Goal: Transaction & Acquisition: Purchase product/service

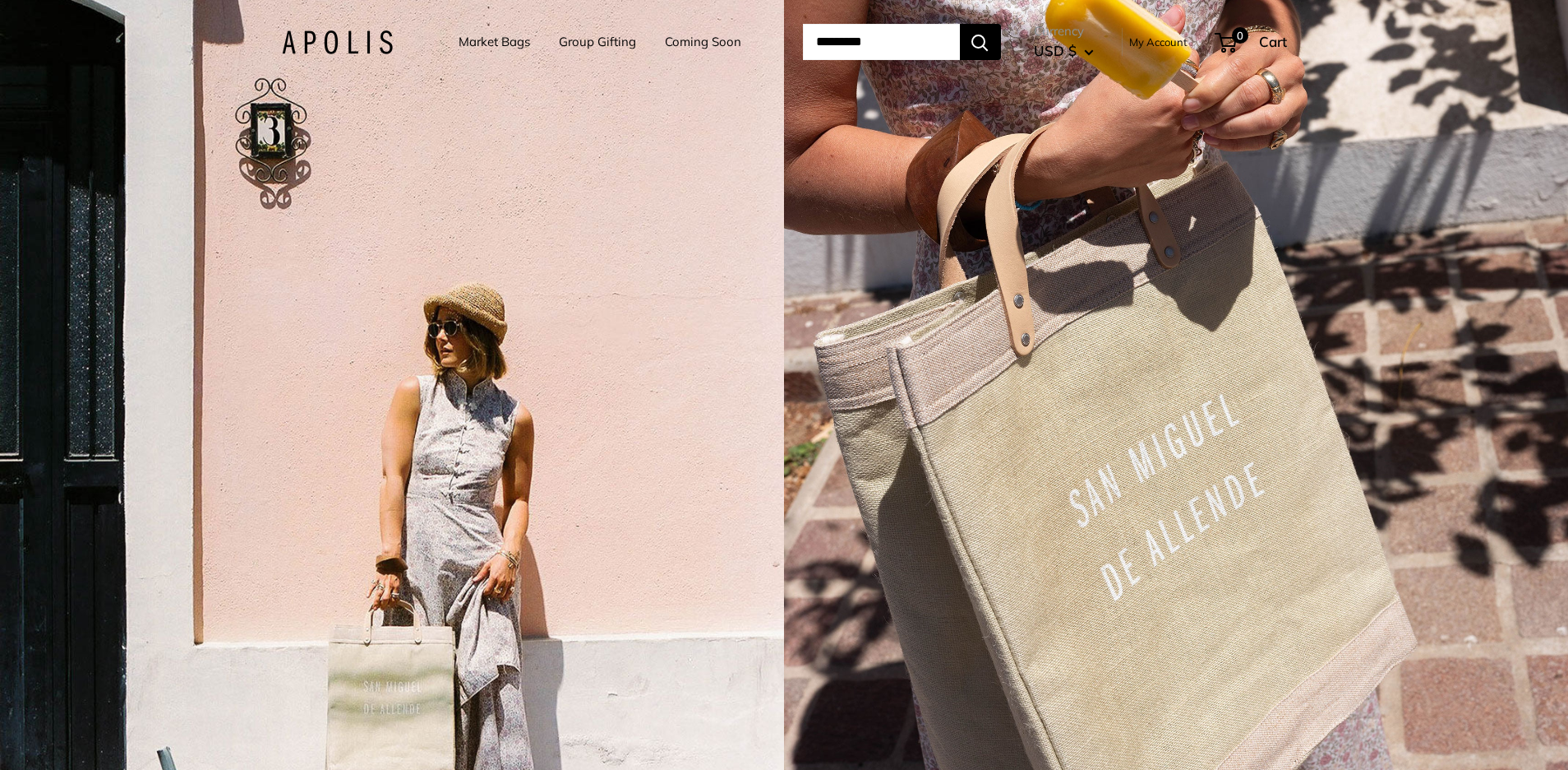
click at [835, 40] on input "Search..." at bounding box center [882, 41] width 157 height 36
type input "*"
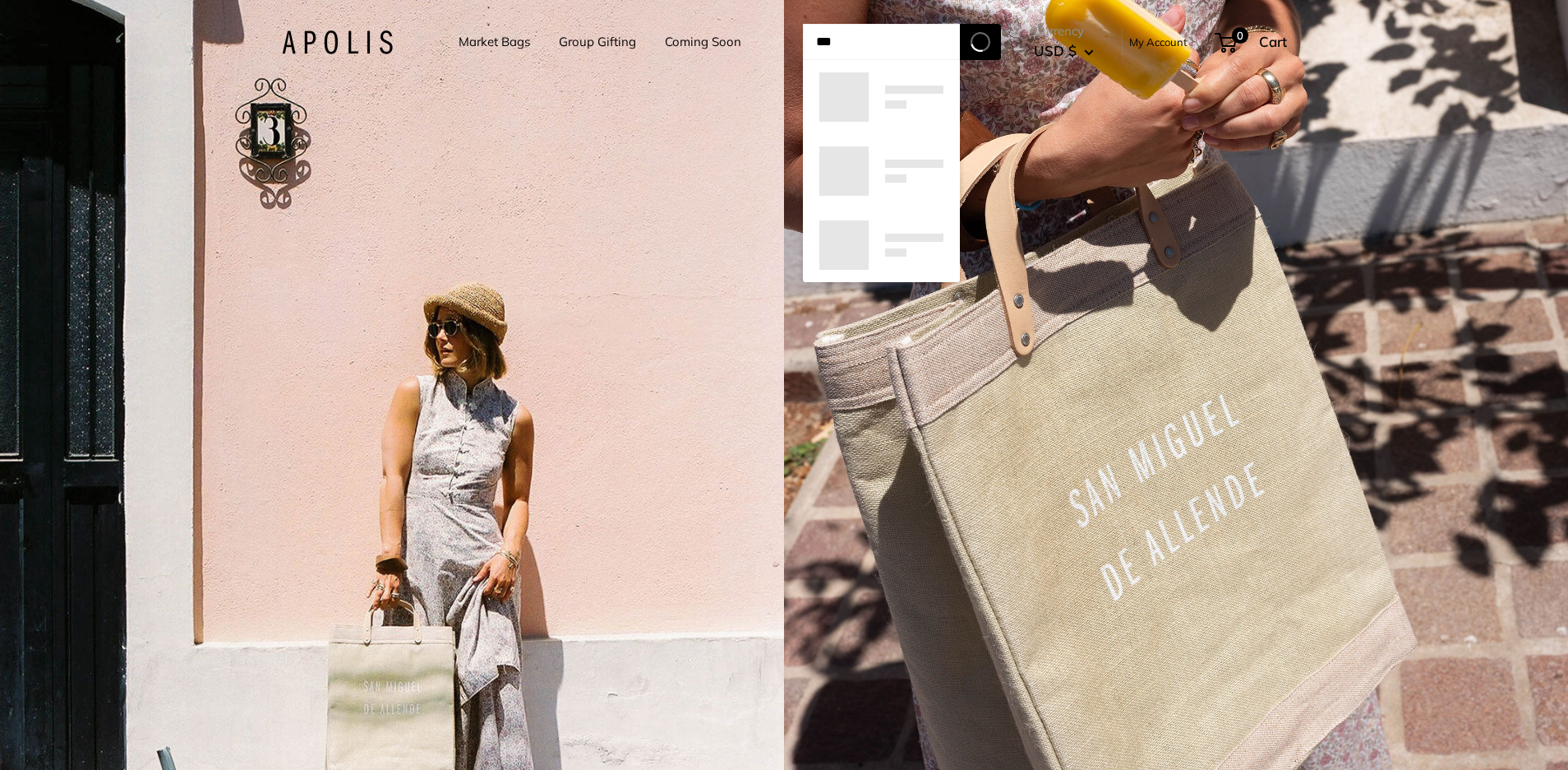
type input "***"
click at [1001, 42] on button "Search" at bounding box center [980, 41] width 41 height 36
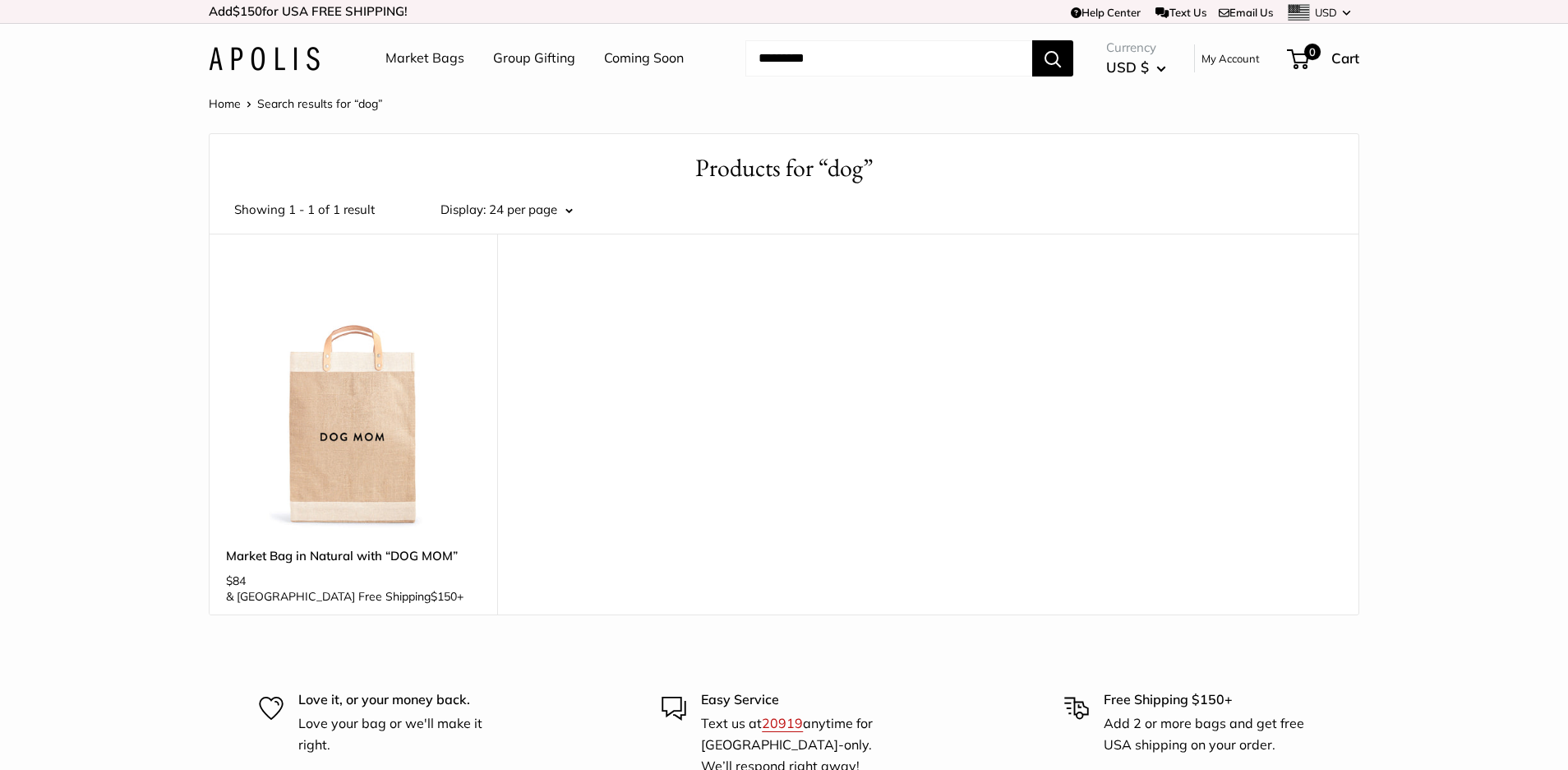
click at [395, 52] on link "Market Bags" at bounding box center [425, 58] width 79 height 24
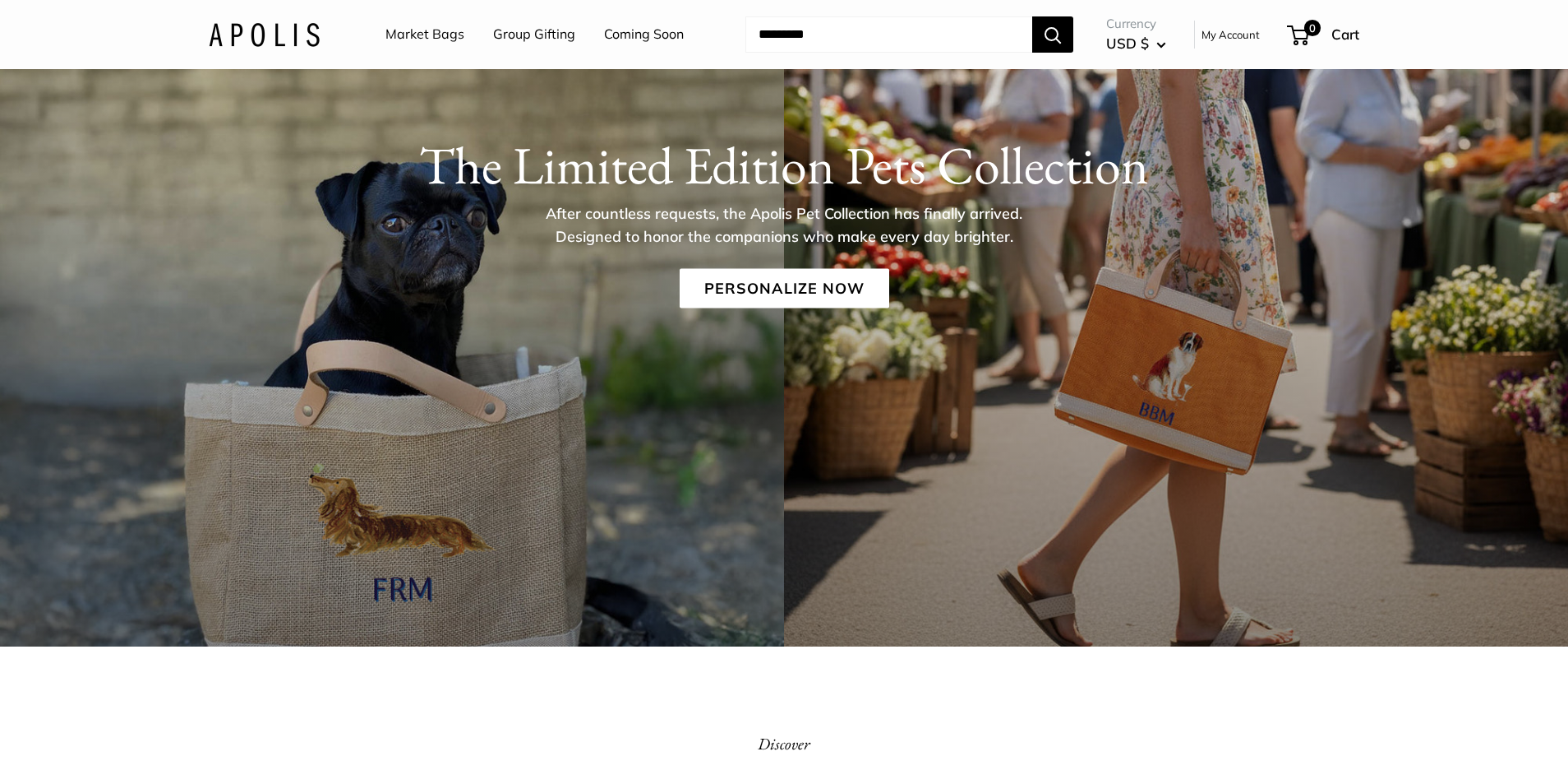
scroll to position [232, 0]
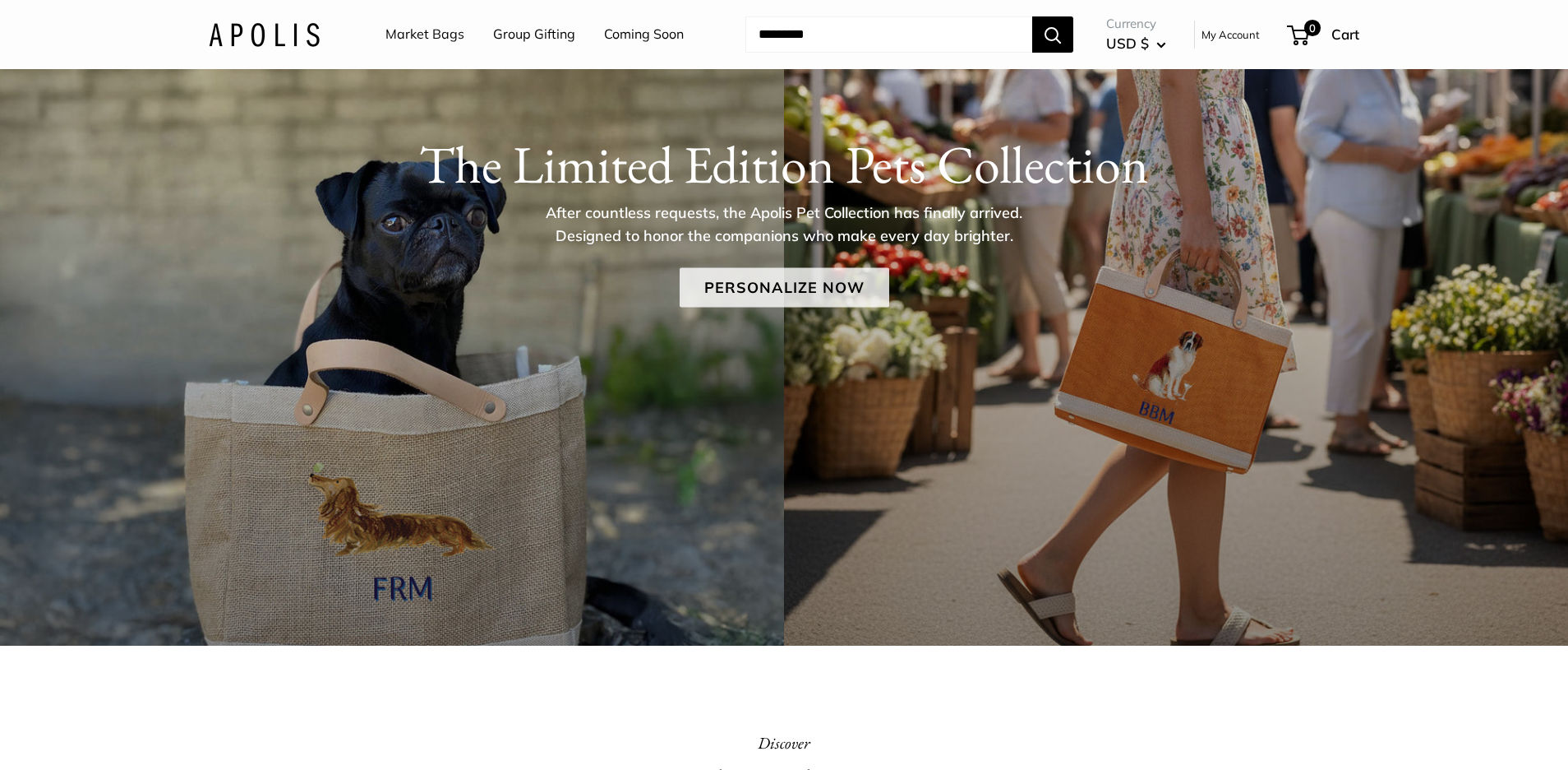
click at [792, 287] on link "Personalize Now" at bounding box center [784, 287] width 210 height 40
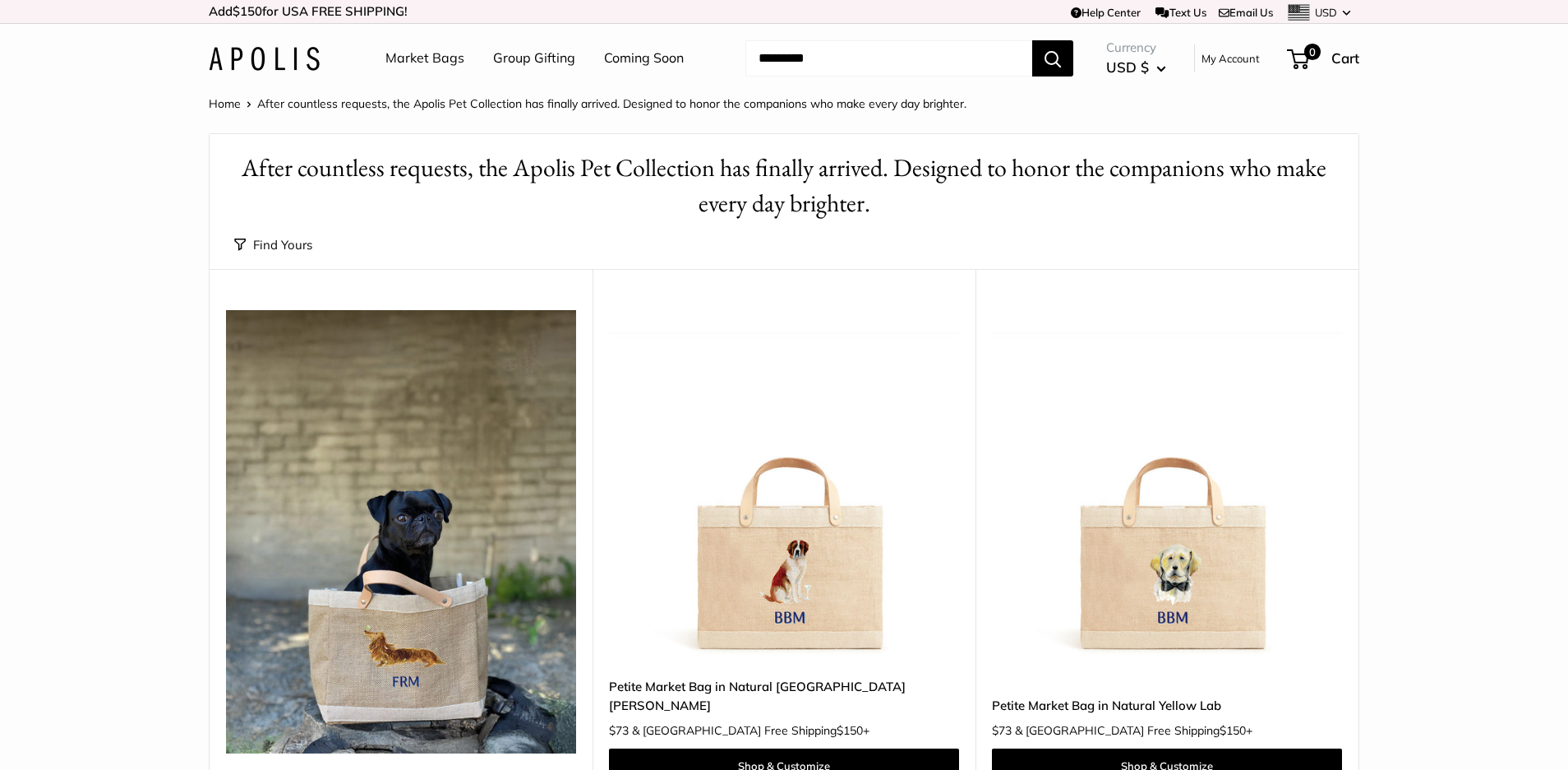
click at [432, 59] on link "Market Bags" at bounding box center [425, 58] width 79 height 24
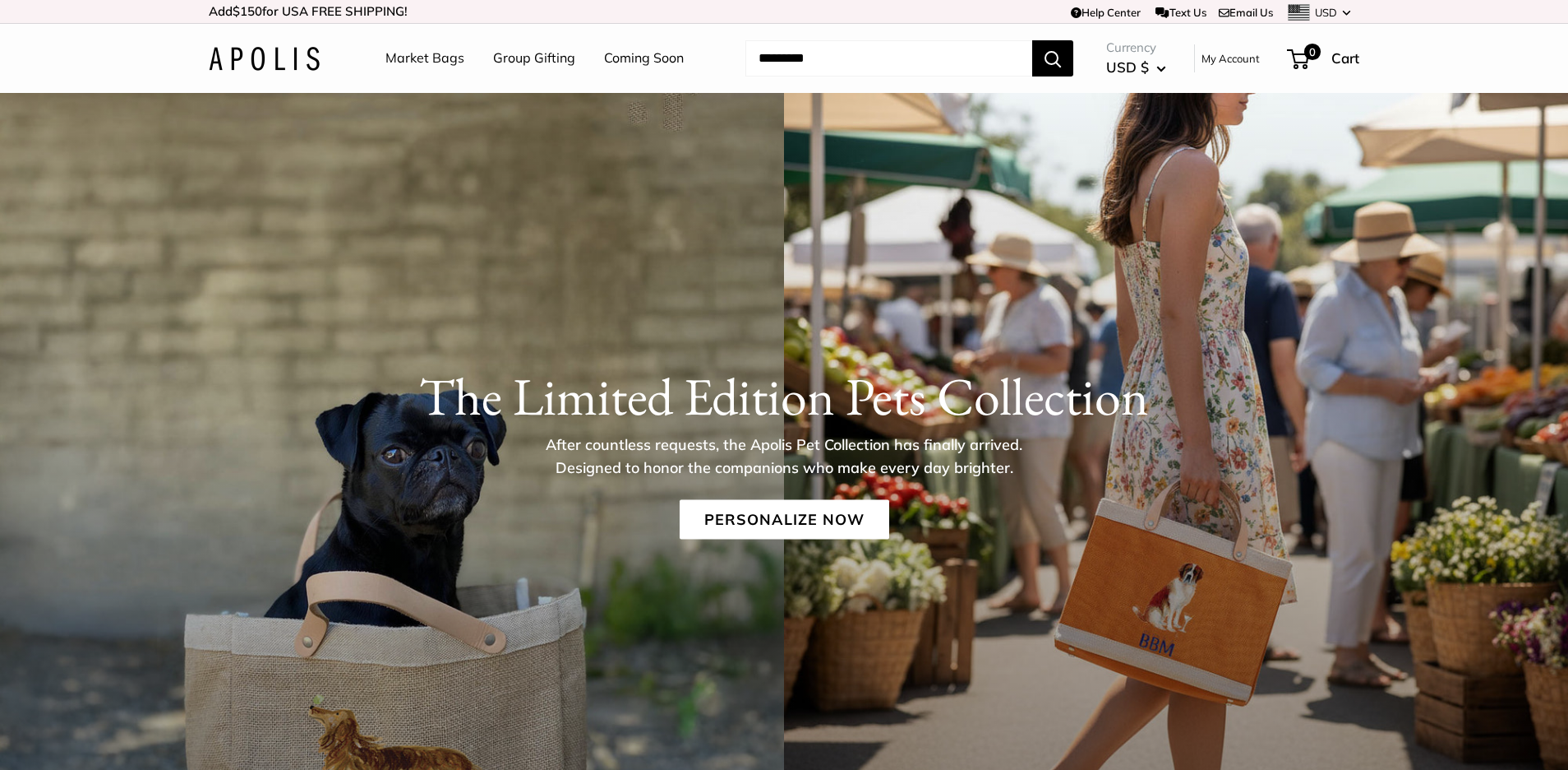
click at [622, 55] on link "Coming Soon" at bounding box center [643, 58] width 80 height 24
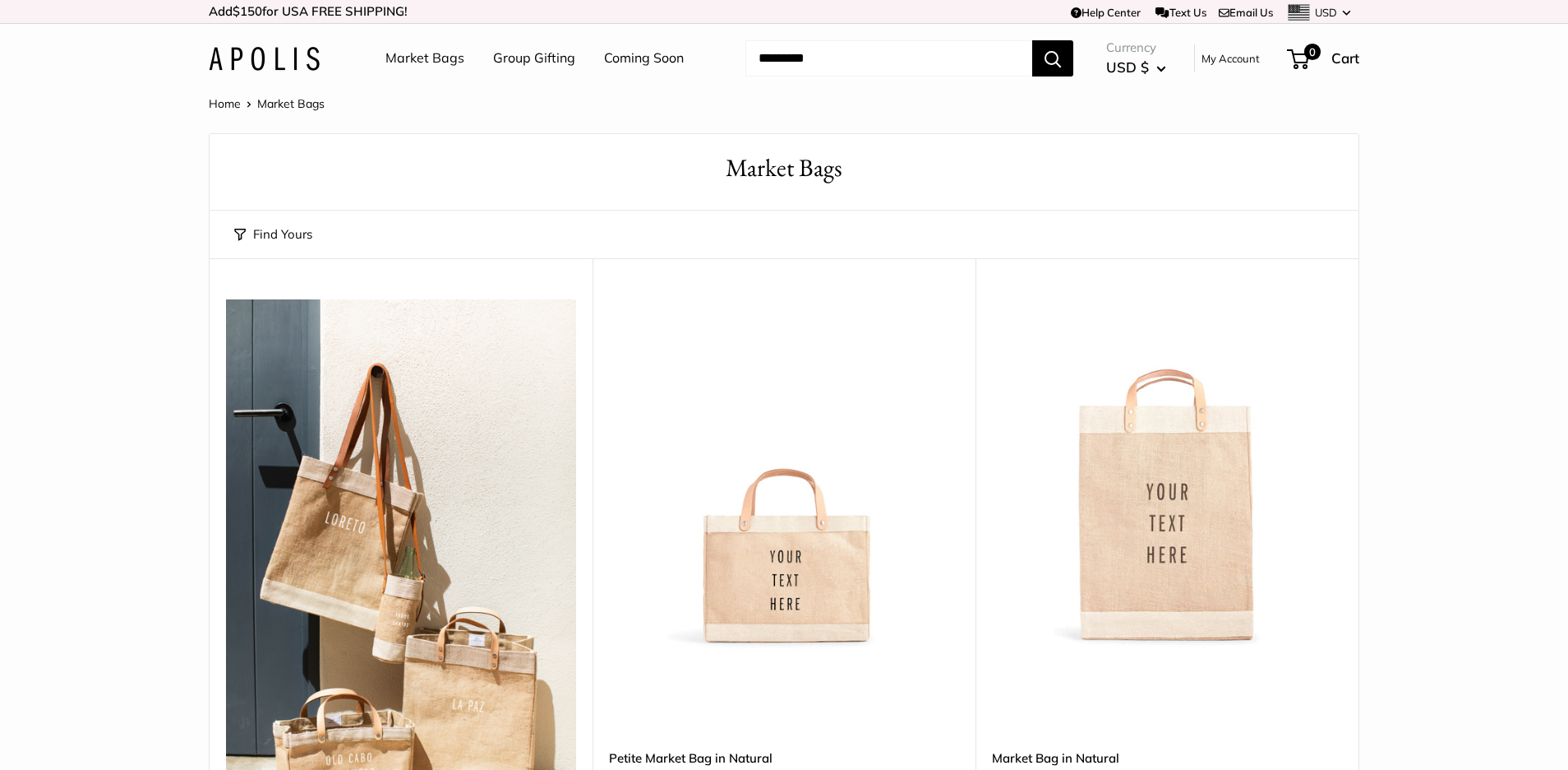
click at [0, 0] on img at bounding box center [0, 0] width 0 height 0
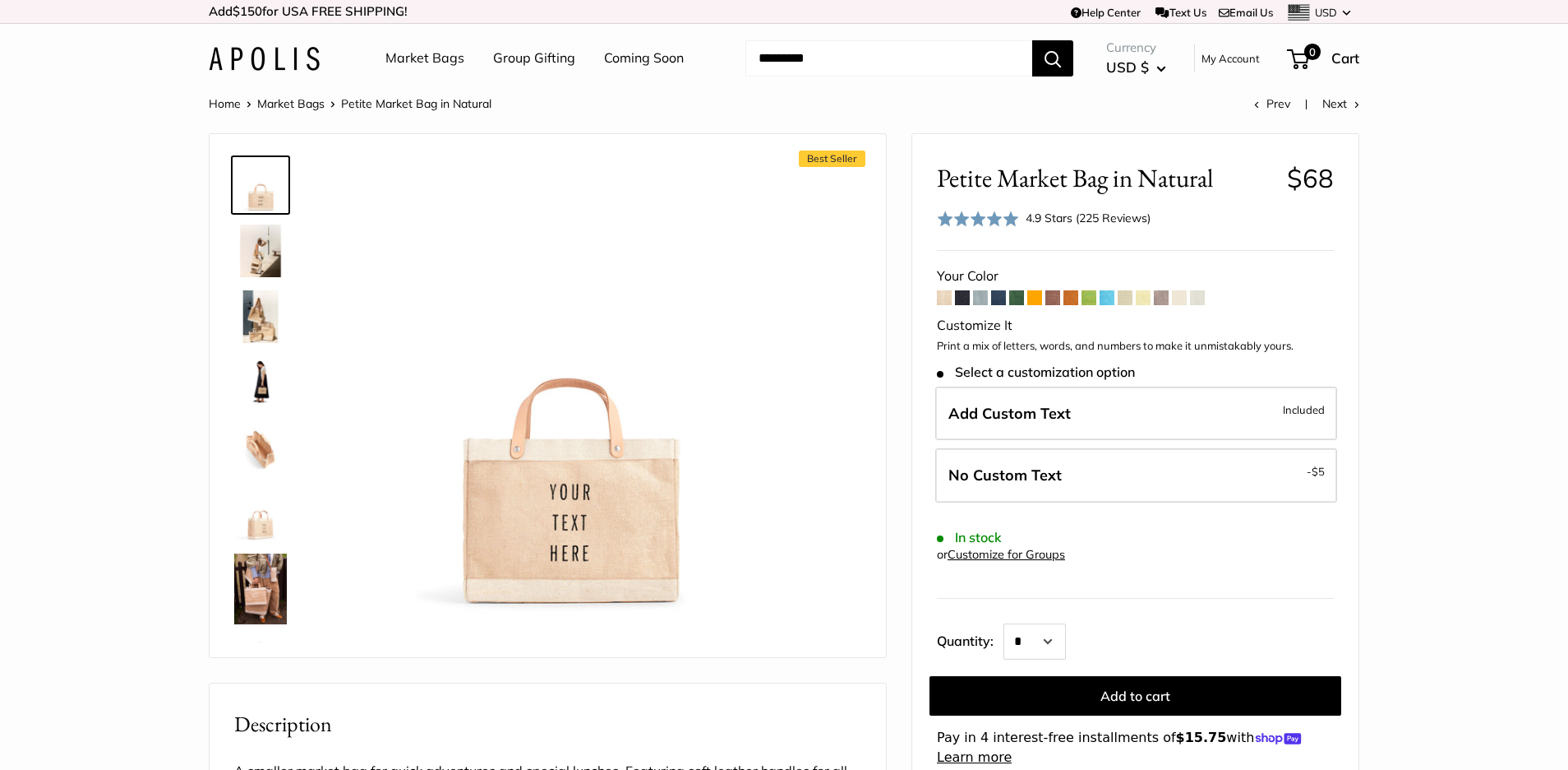
click at [1088, 297] on span at bounding box center [1089, 298] width 15 height 15
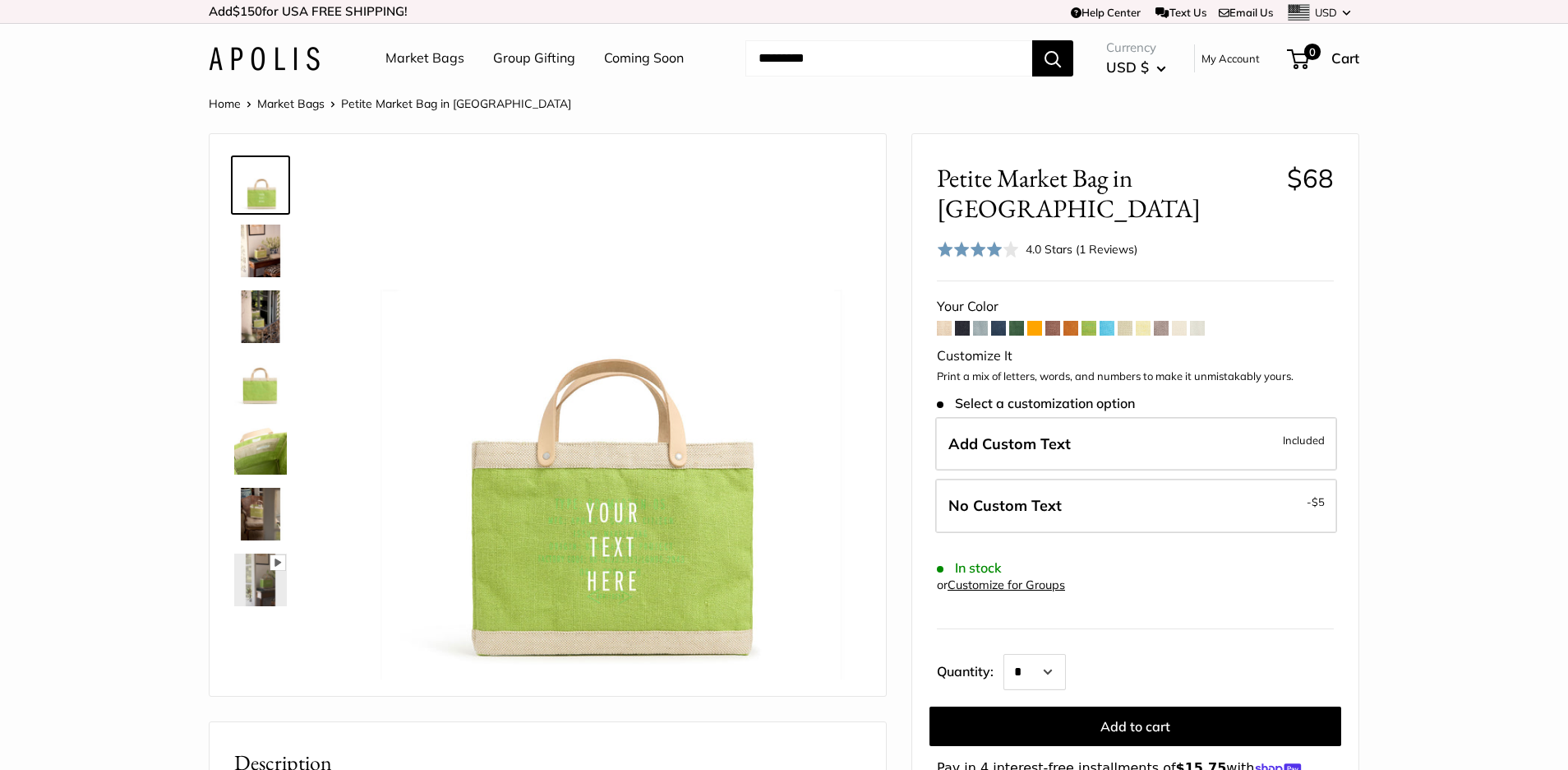
click at [1145, 321] on span at bounding box center [1144, 329] width 15 height 15
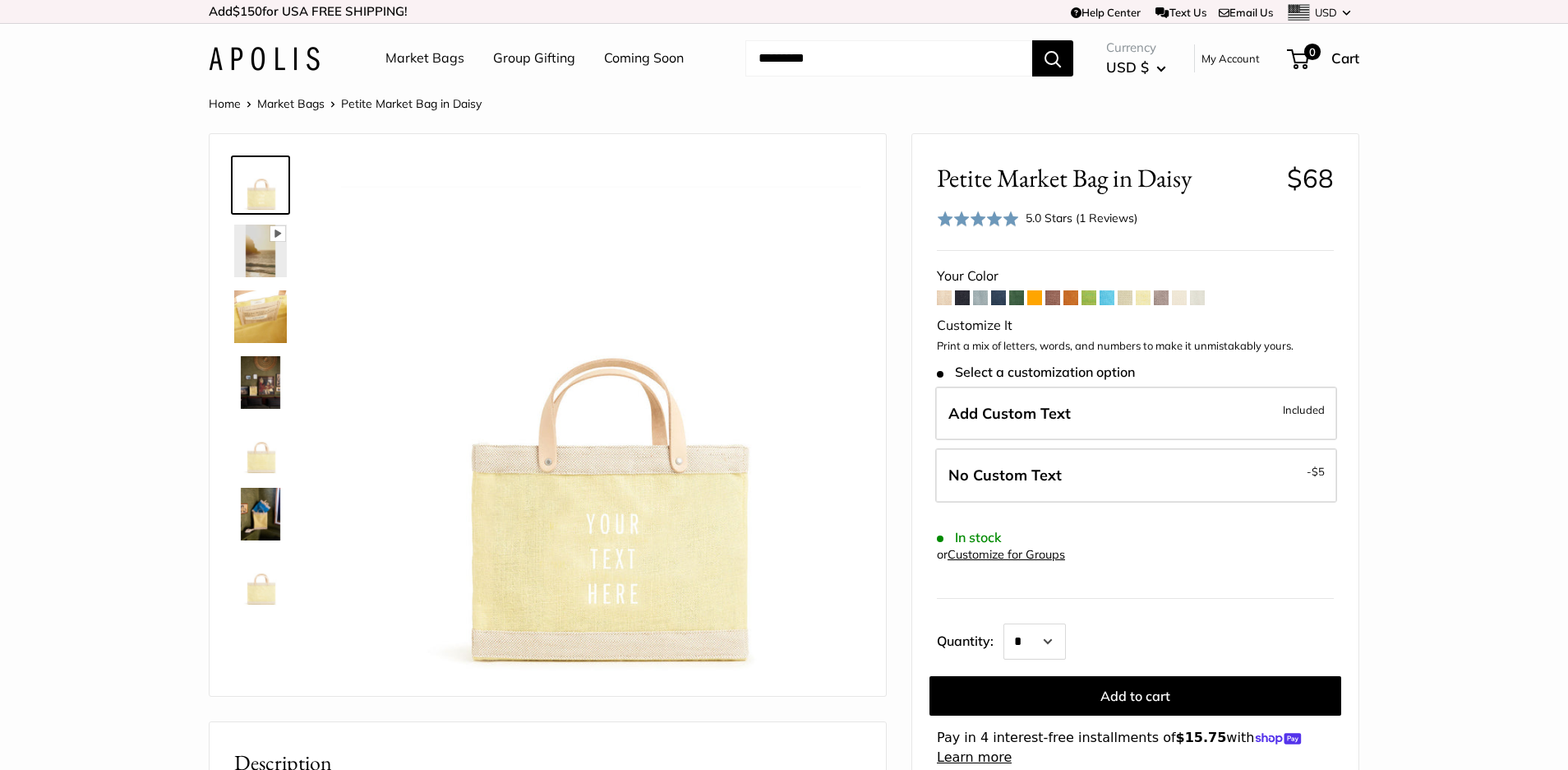
click at [1110, 294] on span at bounding box center [1107, 298] width 15 height 15
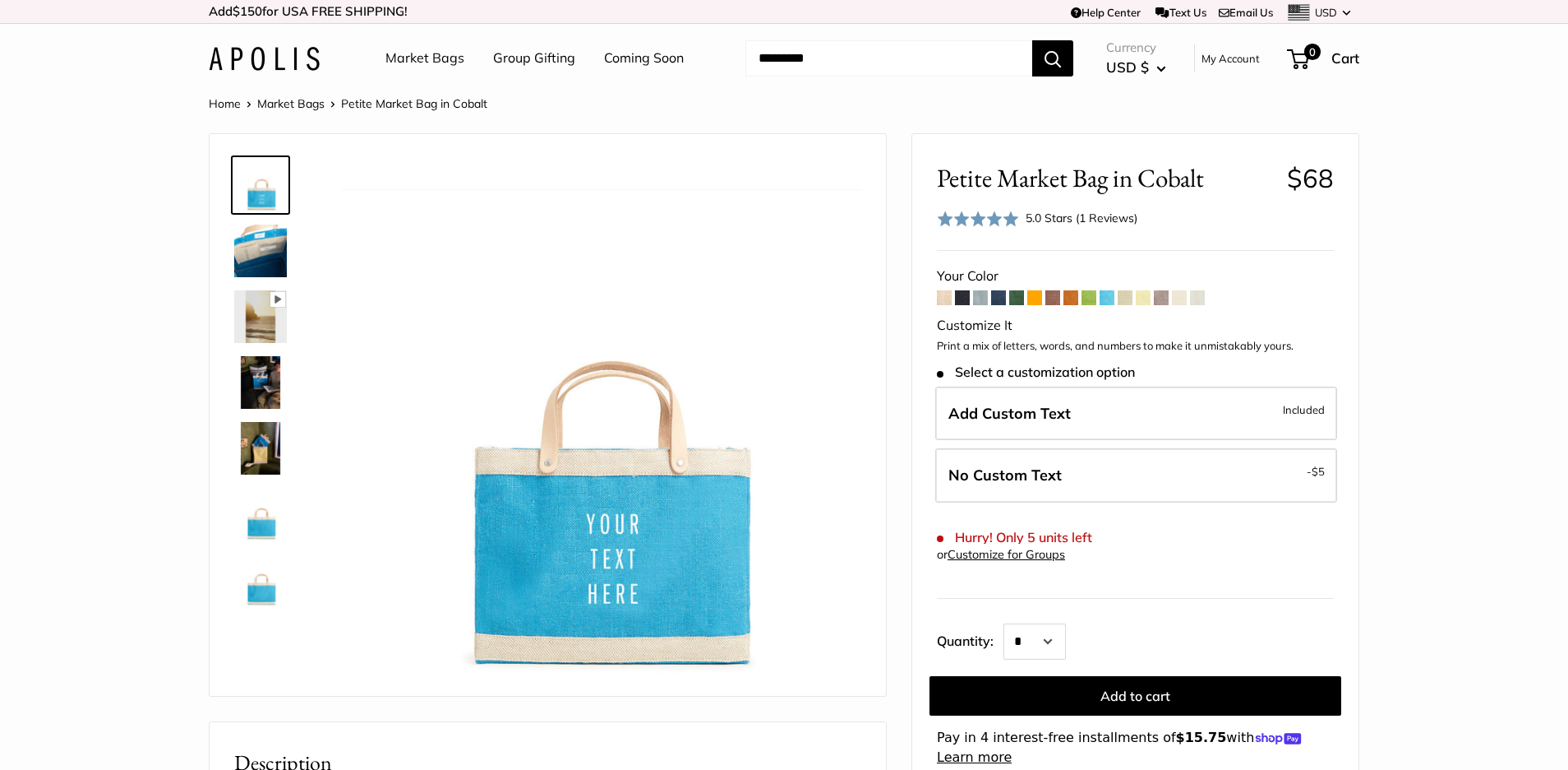
click at [999, 298] on span at bounding box center [999, 298] width 15 height 15
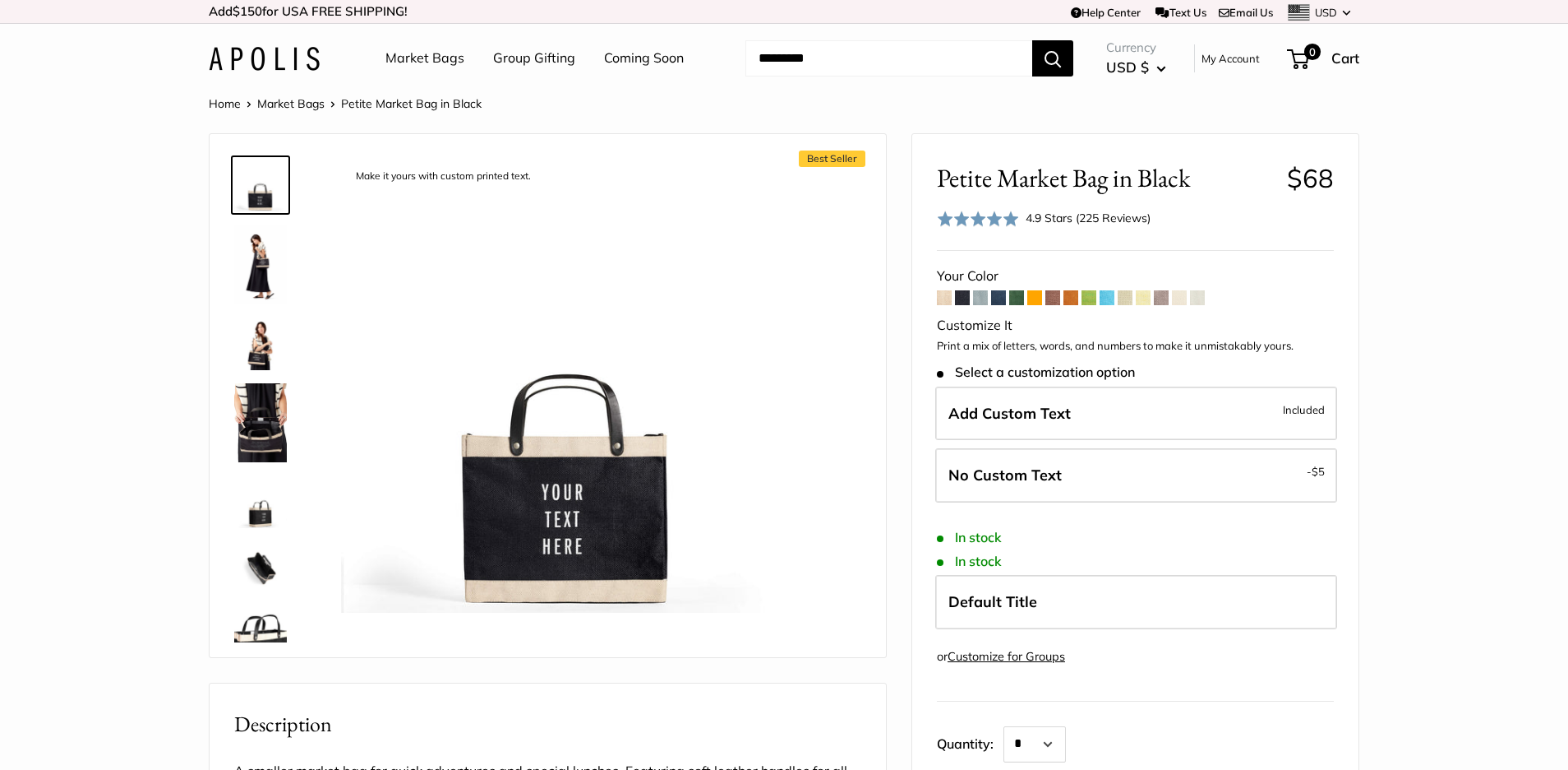
click at [1016, 297] on span at bounding box center [1016, 298] width 15 height 15
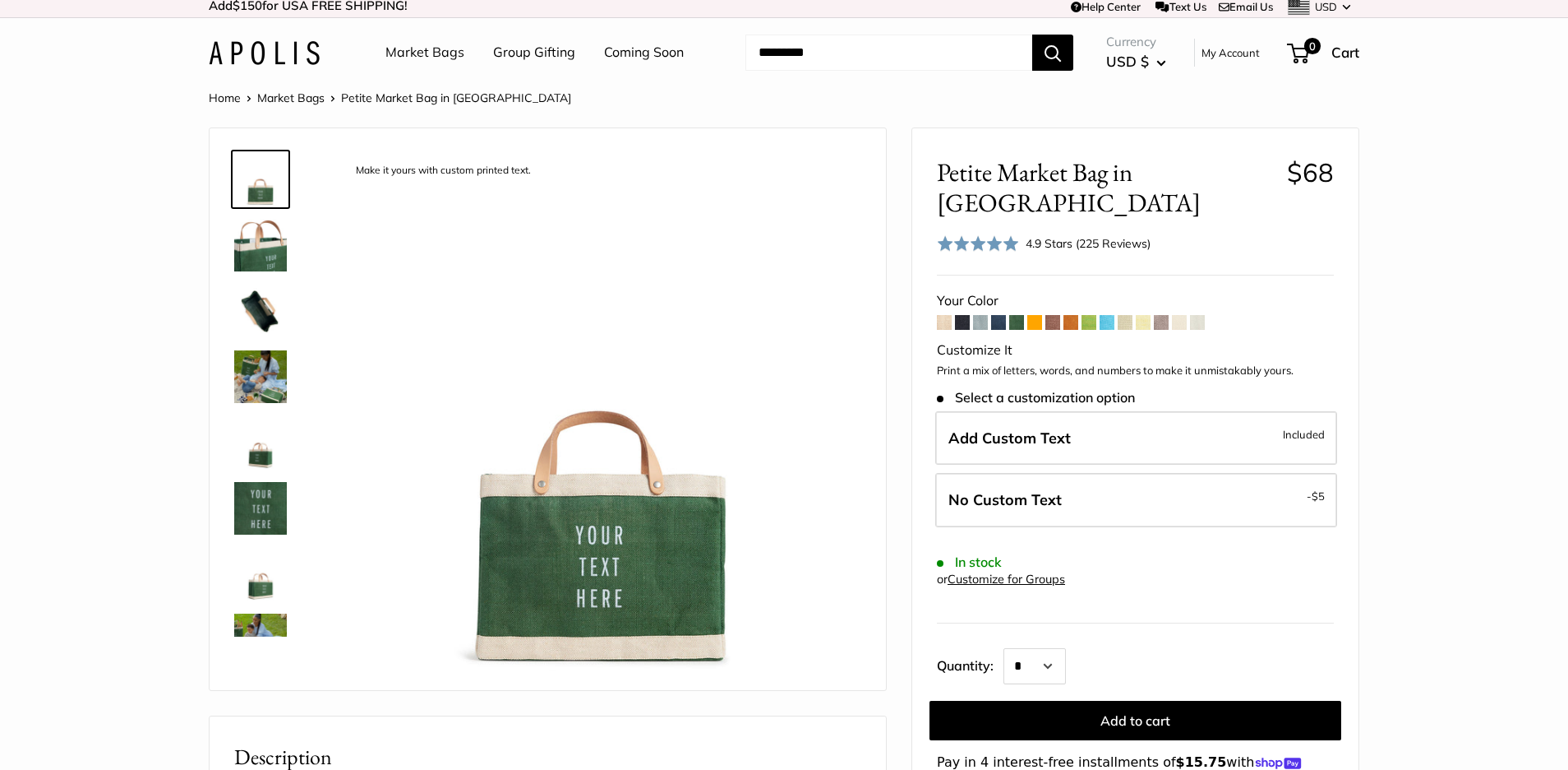
scroll to position [6, 0]
click at [257, 385] on img at bounding box center [260, 377] width 52 height 52
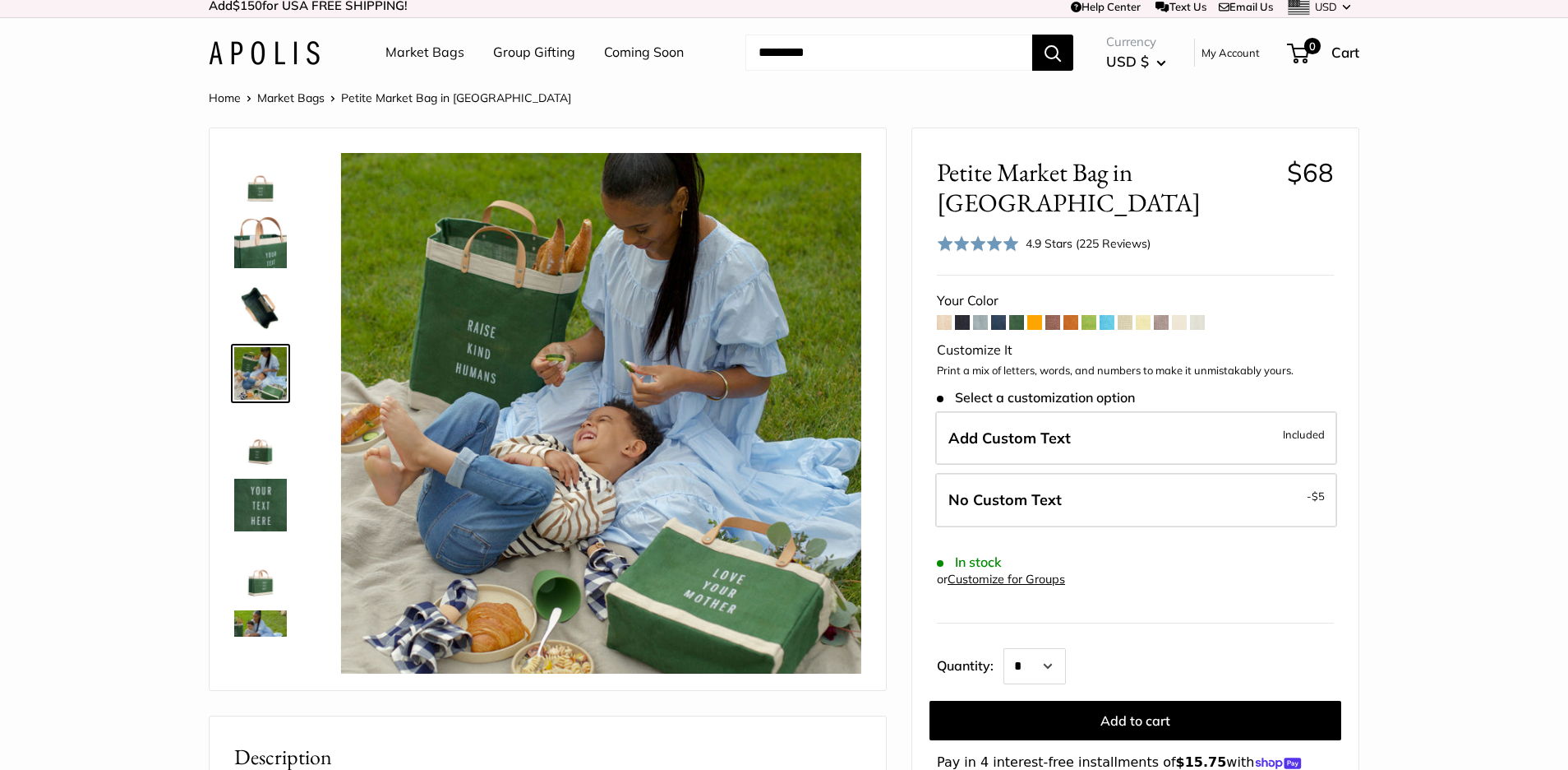
click at [258, 464] on img at bounding box center [260, 439] width 52 height 52
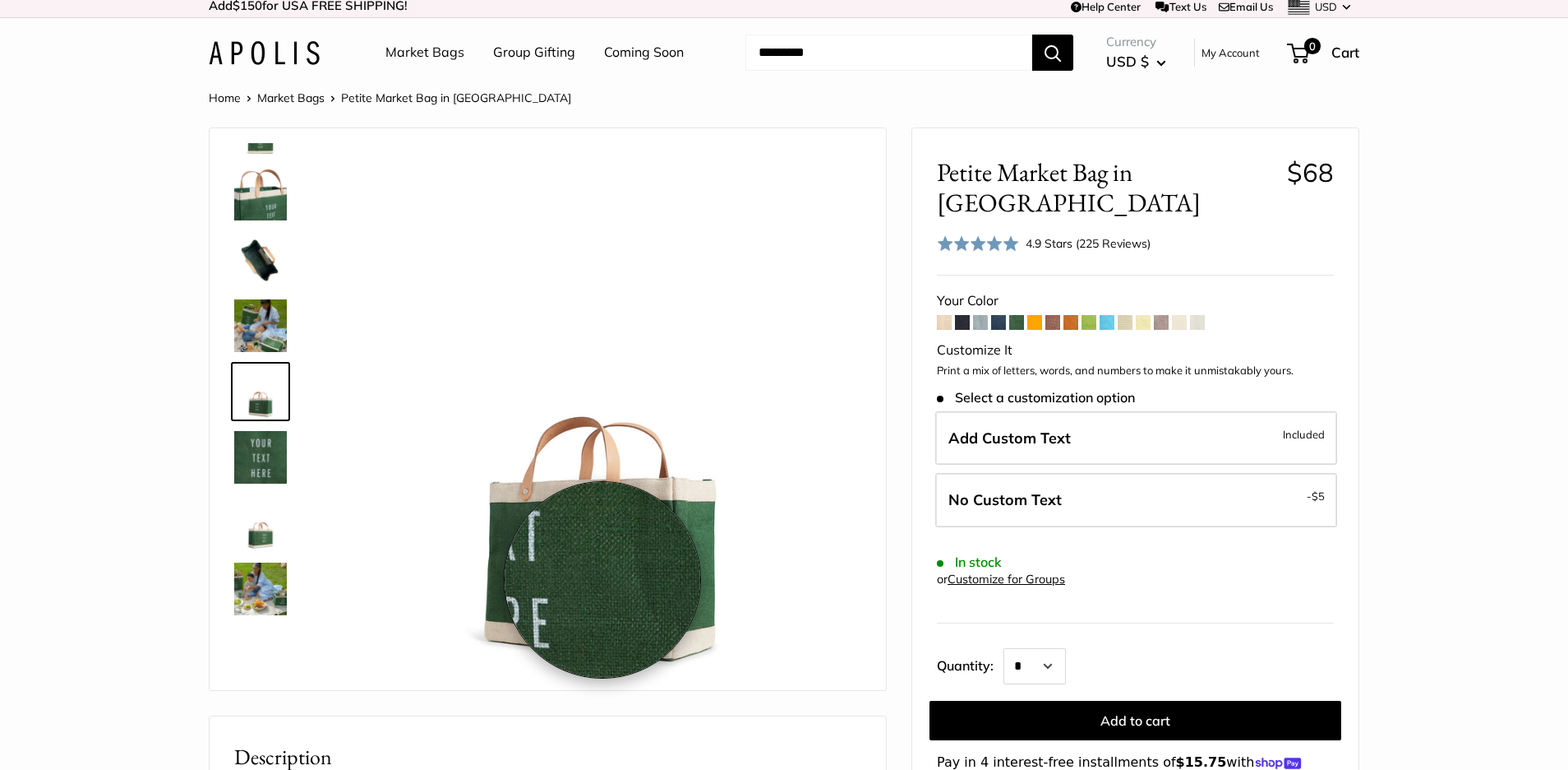
scroll to position [9, 1]
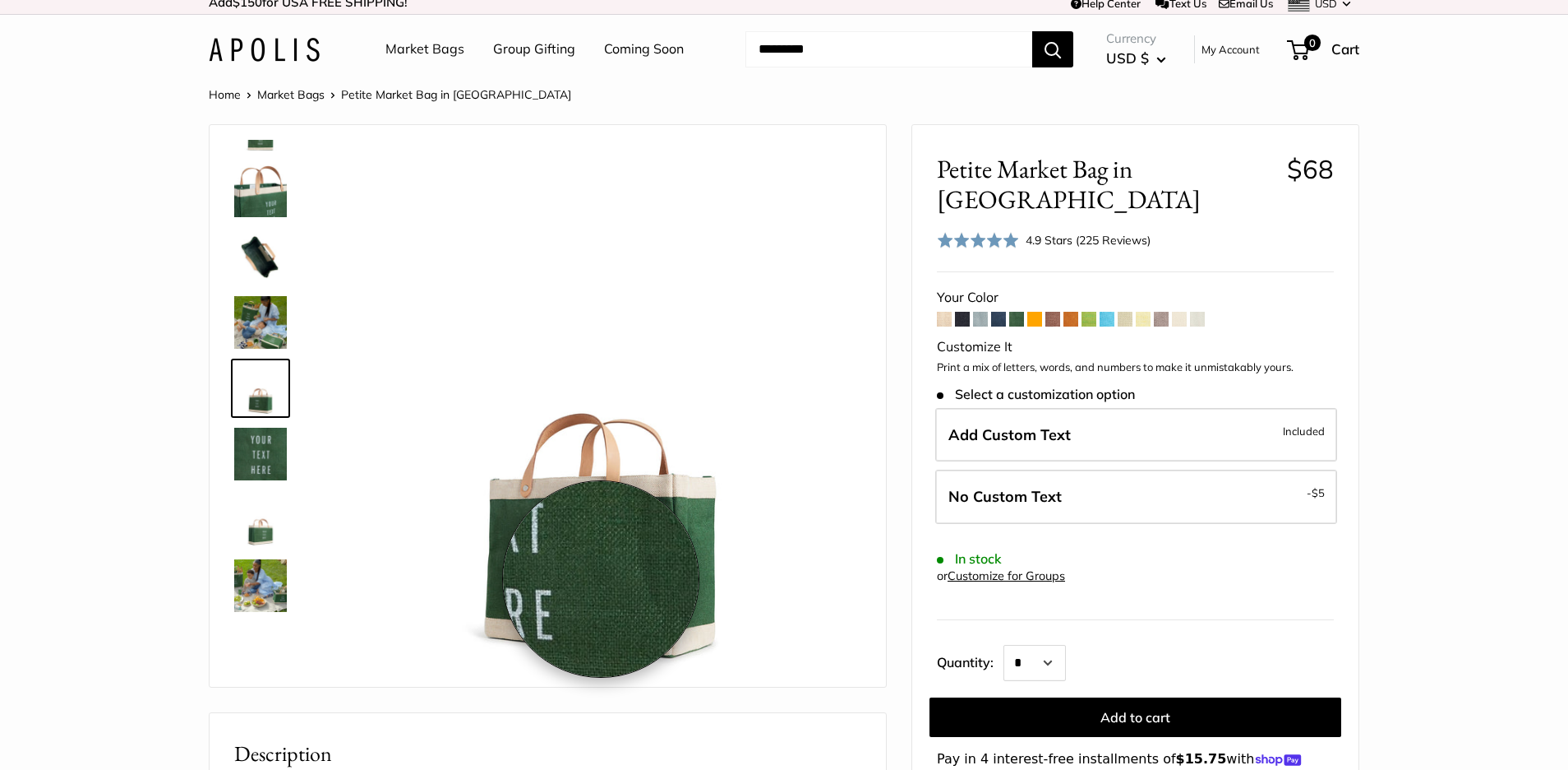
click at [600, 579] on img at bounding box center [601, 410] width 520 height 521
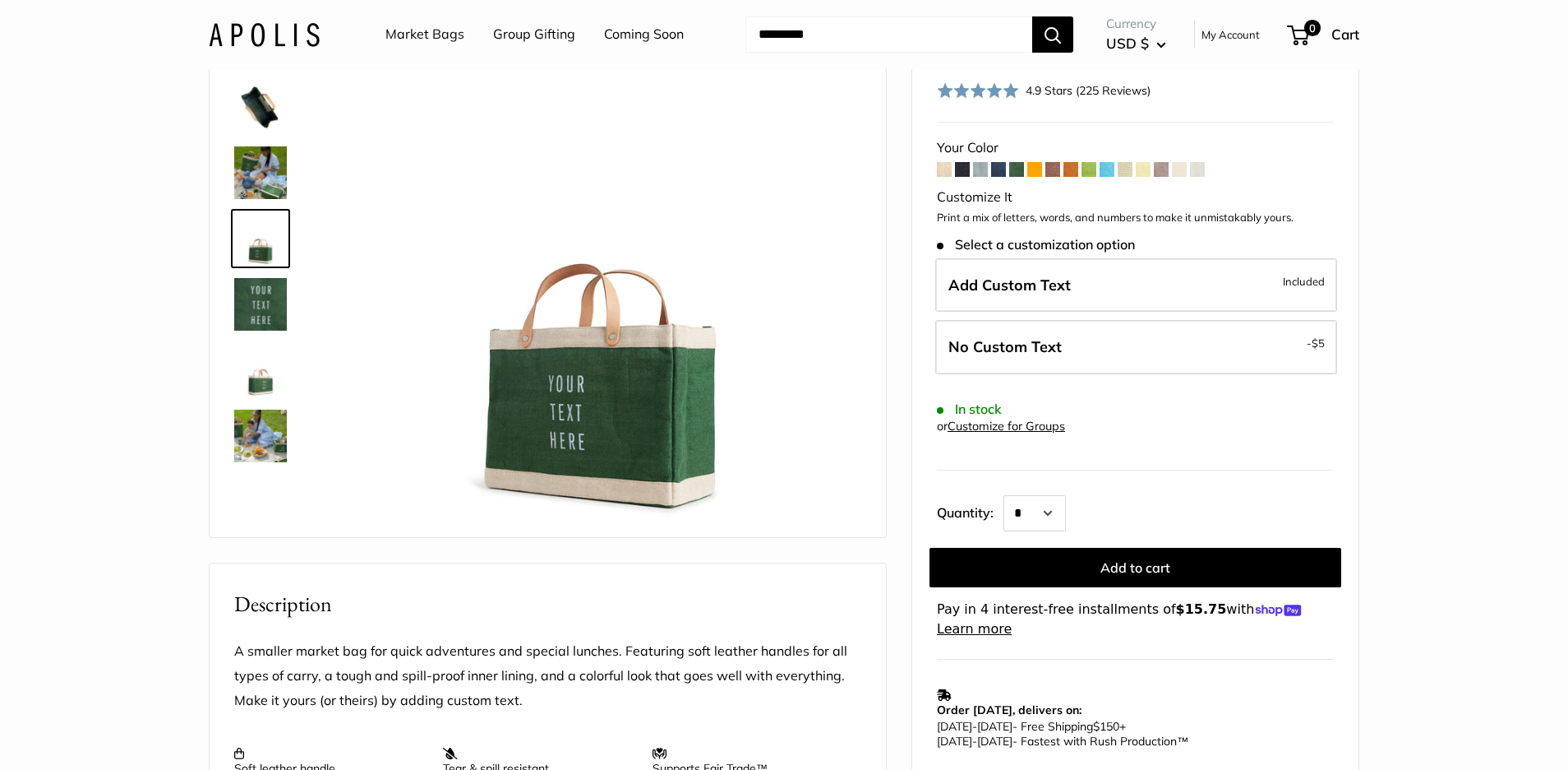
scroll to position [158, 0]
click at [259, 461] on img at bounding box center [260, 436] width 52 height 52
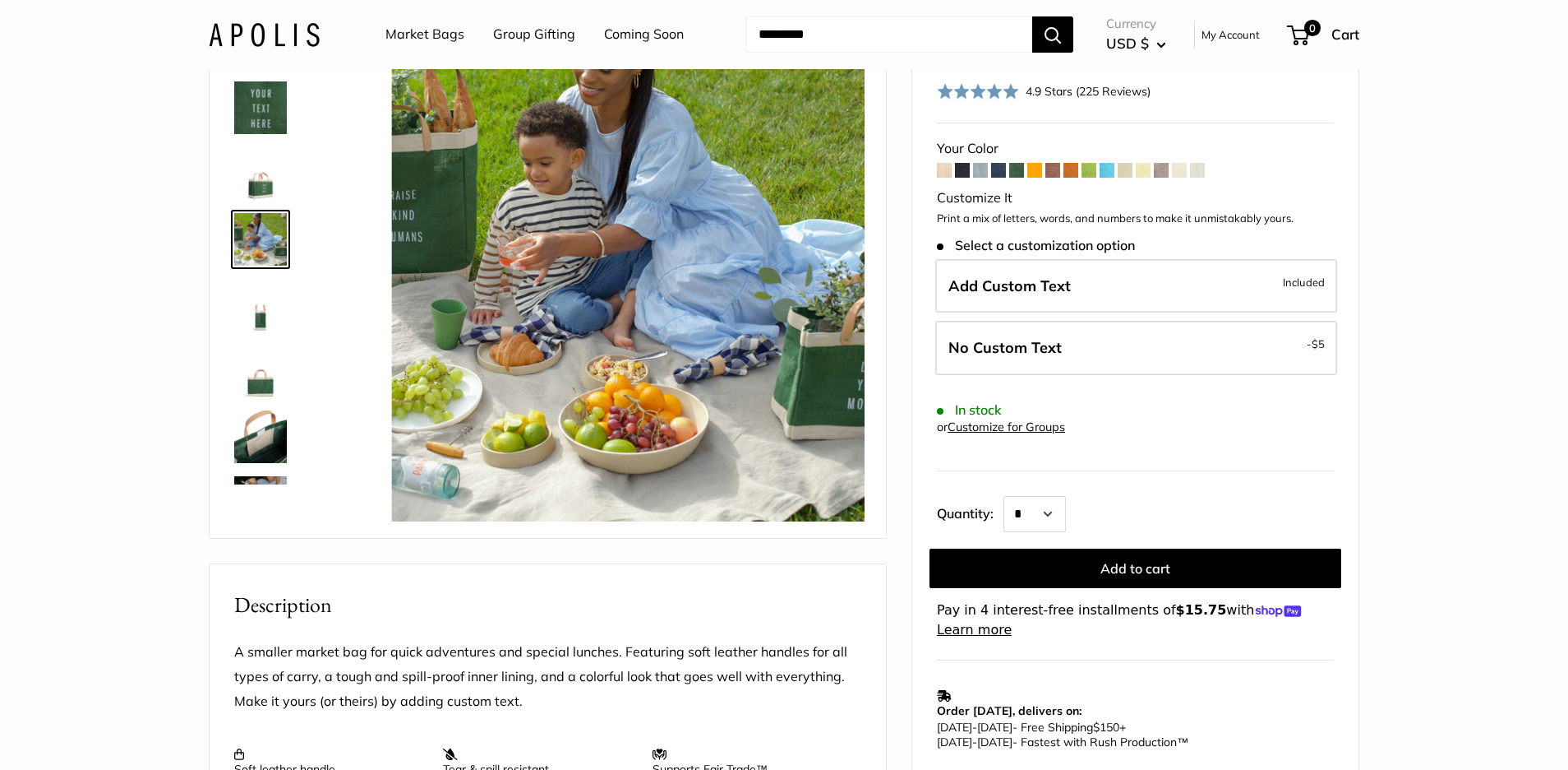
scroll to position [247, 0]
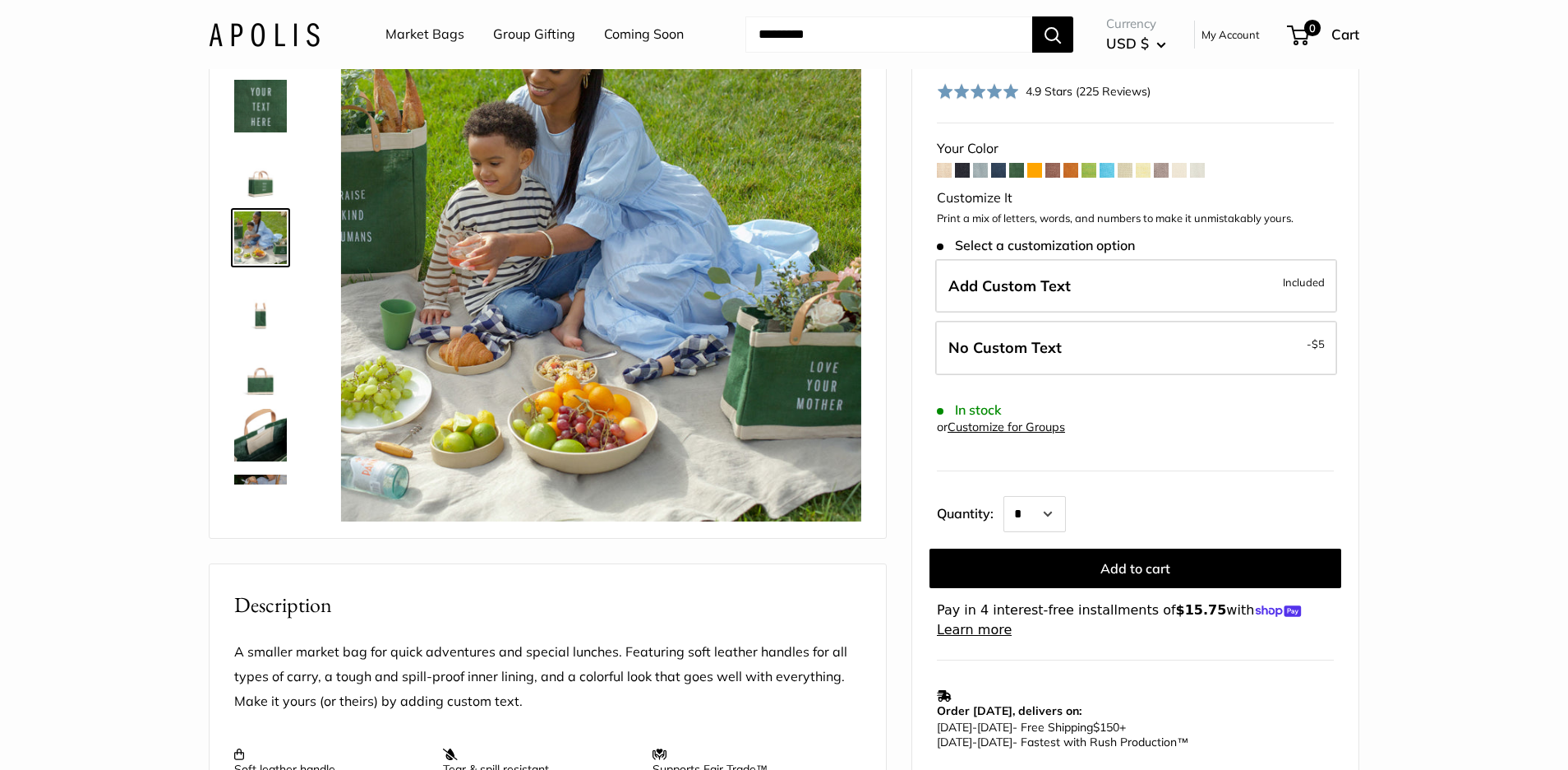
click at [261, 377] on img at bounding box center [260, 369] width 52 height 52
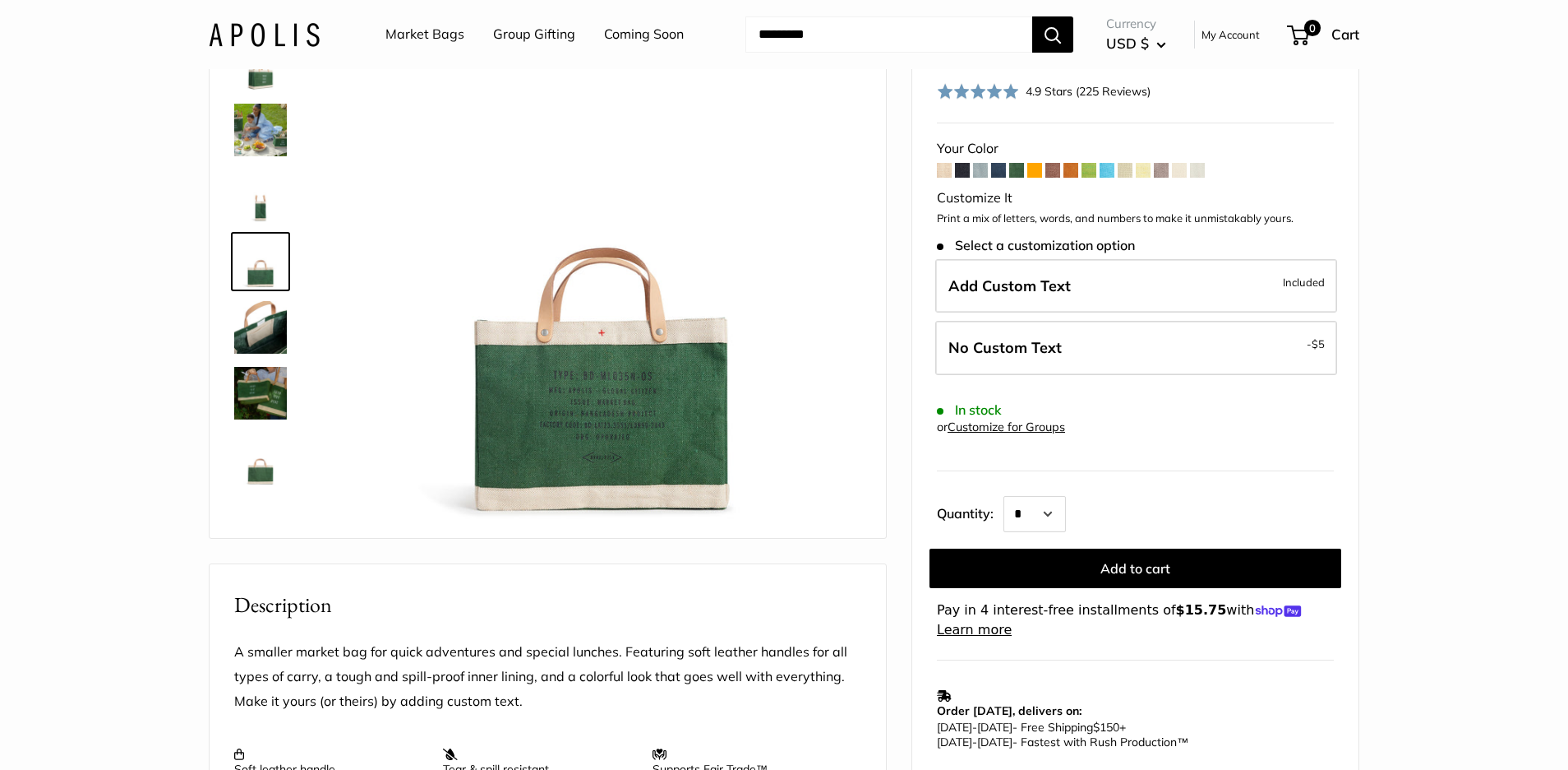
scroll to position [352, 0]
click at [1124, 163] on span at bounding box center [1125, 170] width 15 height 15
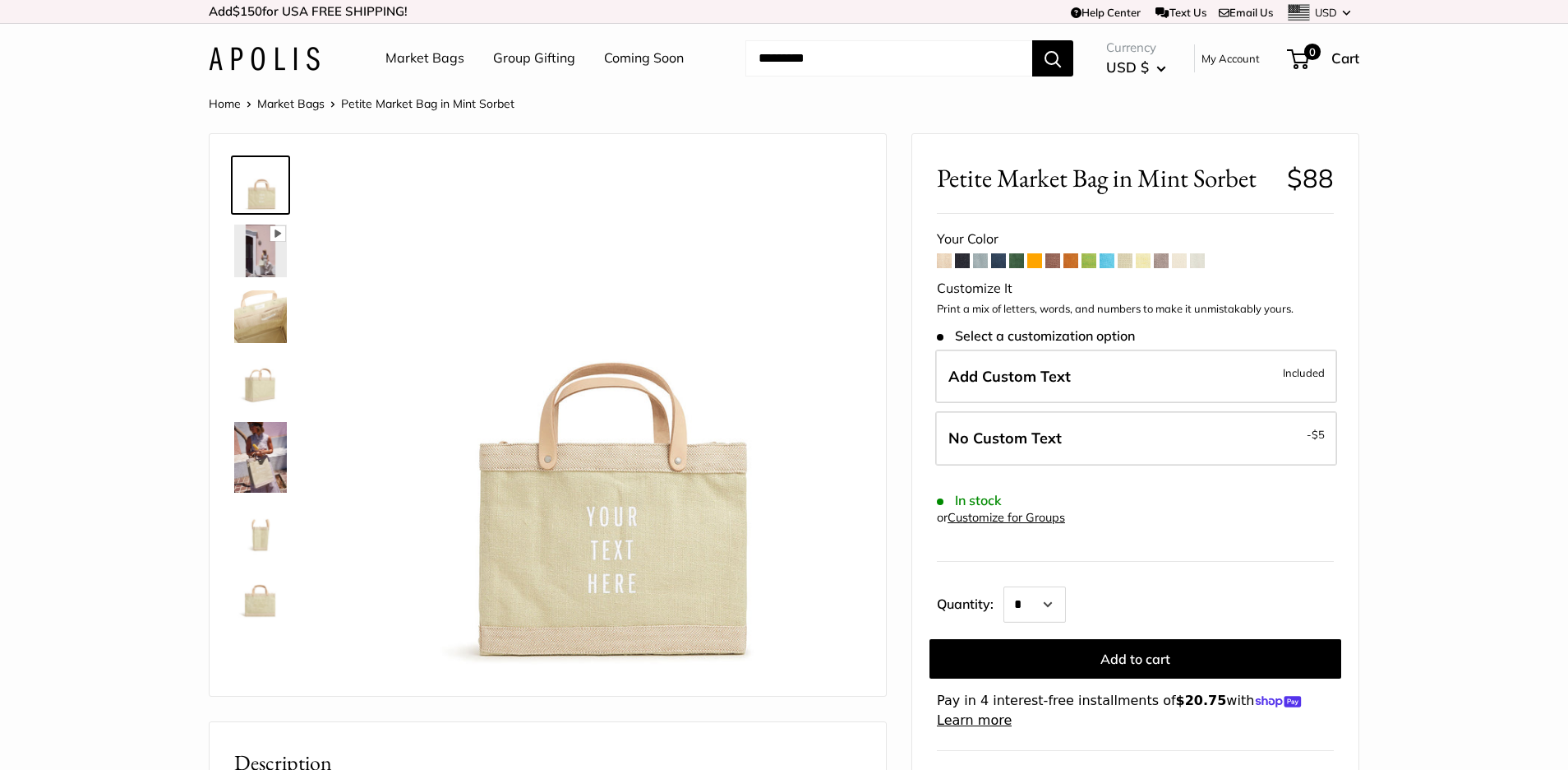
click at [1161, 262] on span at bounding box center [1161, 261] width 15 height 15
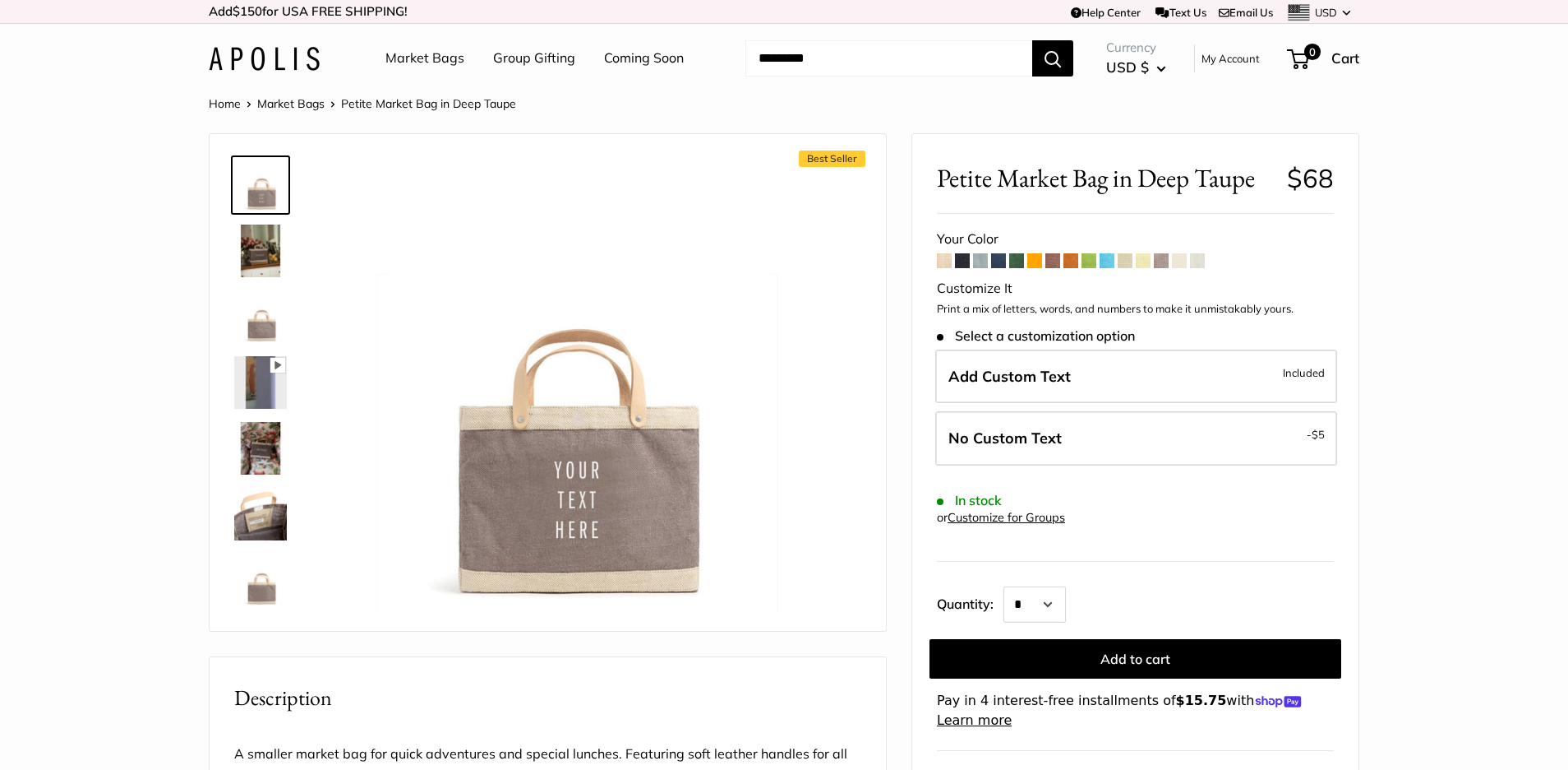
click at [940, 257] on span at bounding box center [945, 261] width 15 height 15
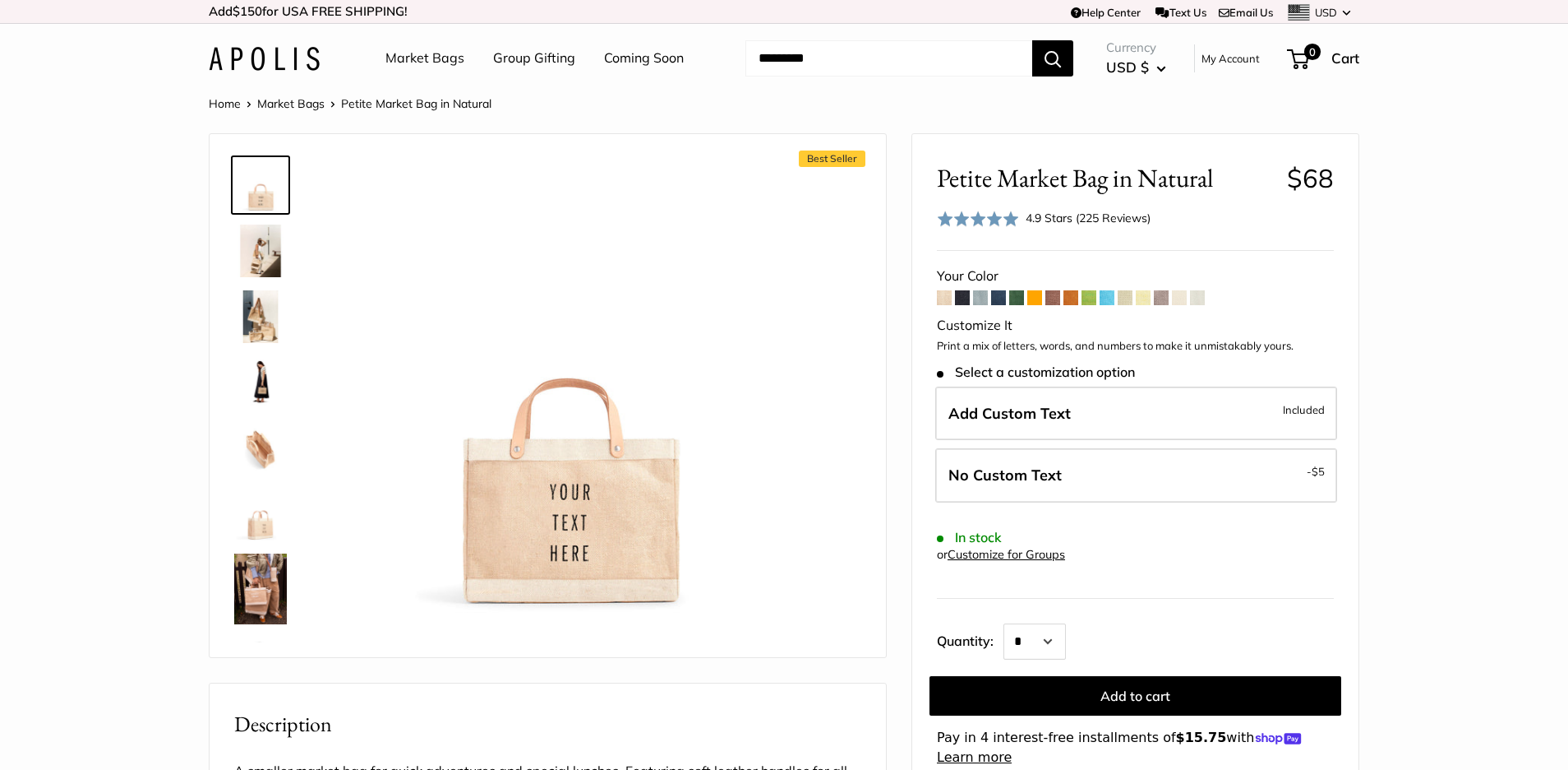
click at [1053, 296] on span at bounding box center [1053, 298] width 15 height 15
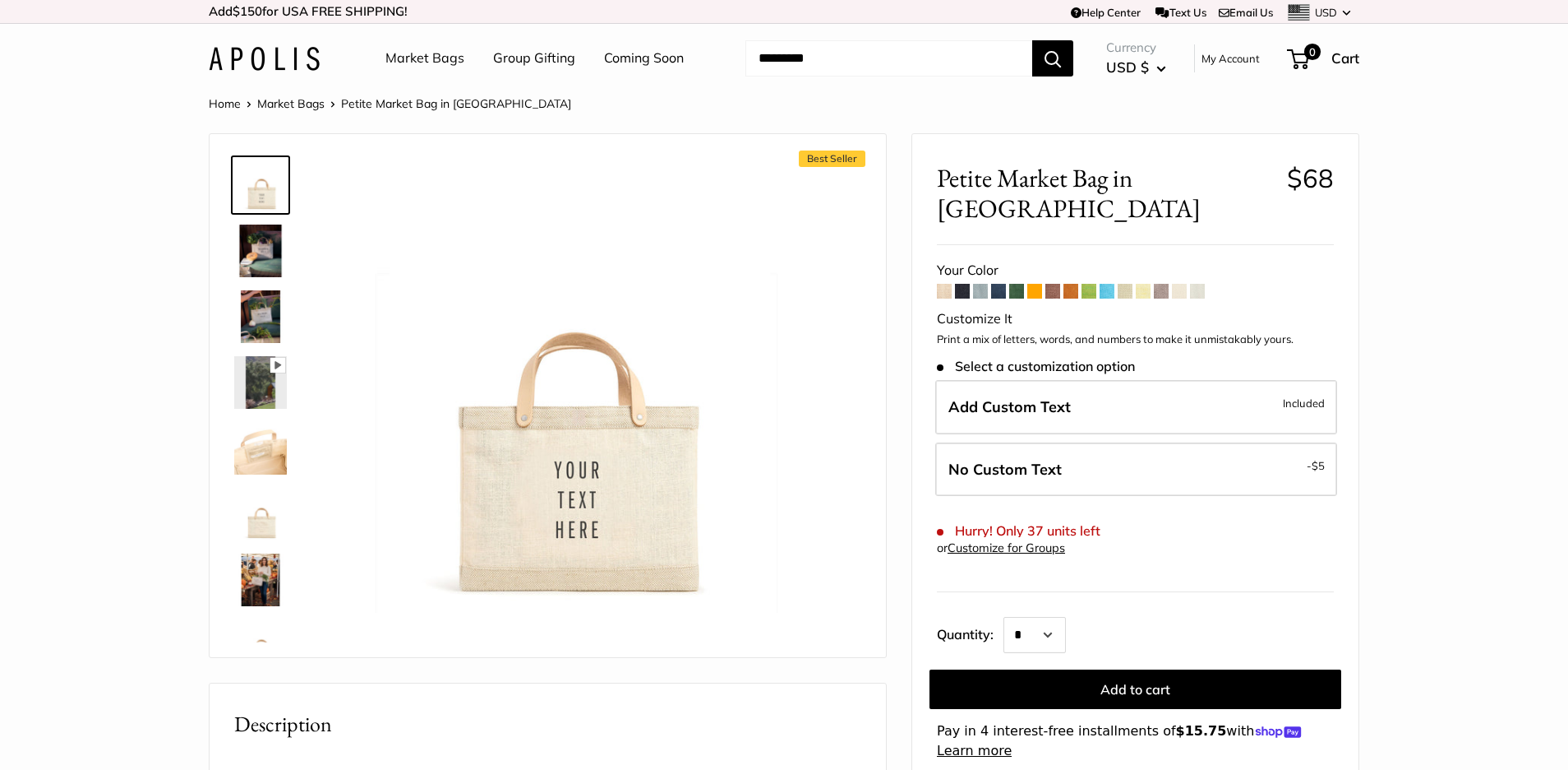
click at [1198, 284] on span at bounding box center [1197, 291] width 15 height 15
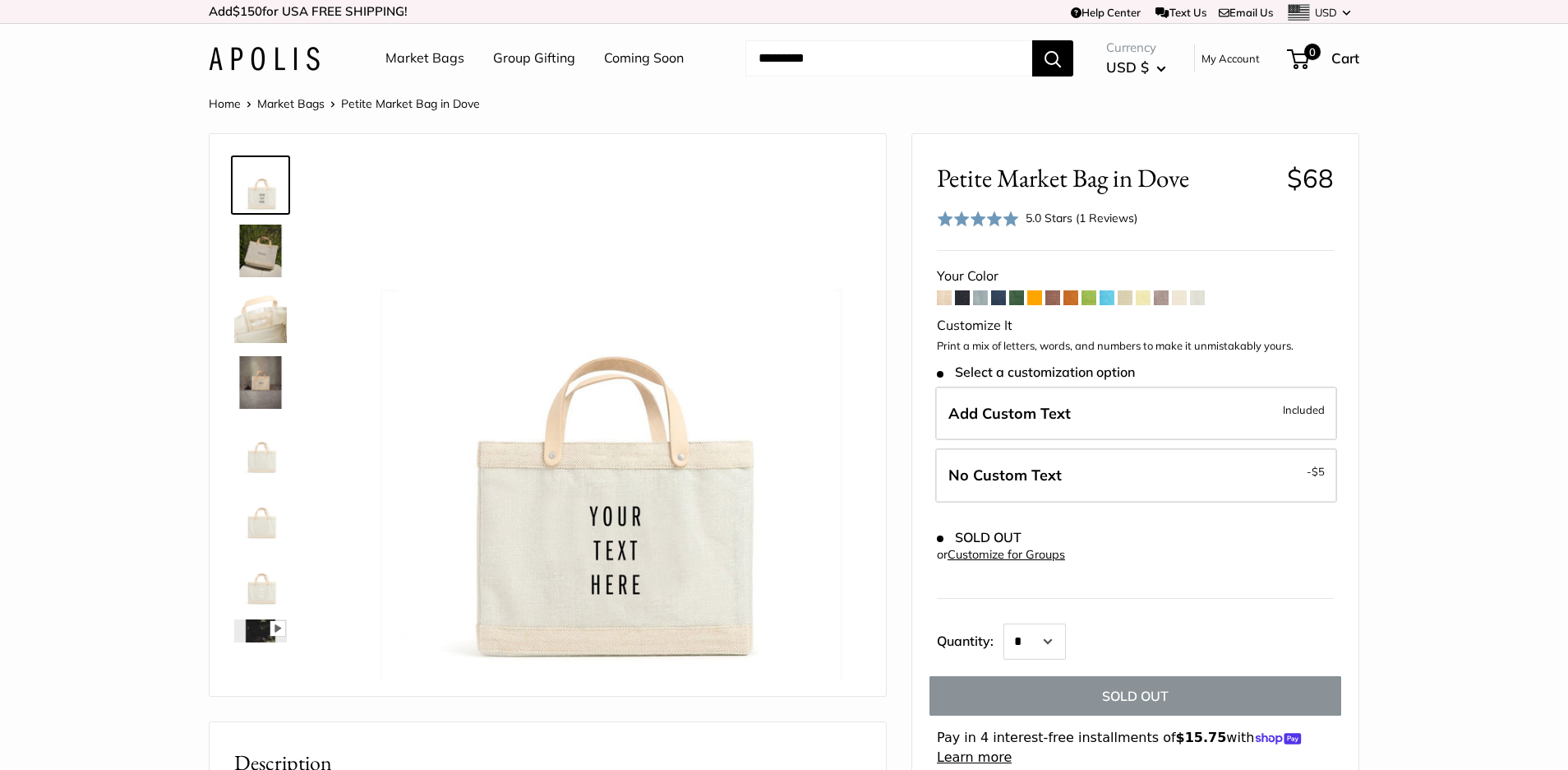
click at [1160, 297] on span at bounding box center [1161, 298] width 15 height 15
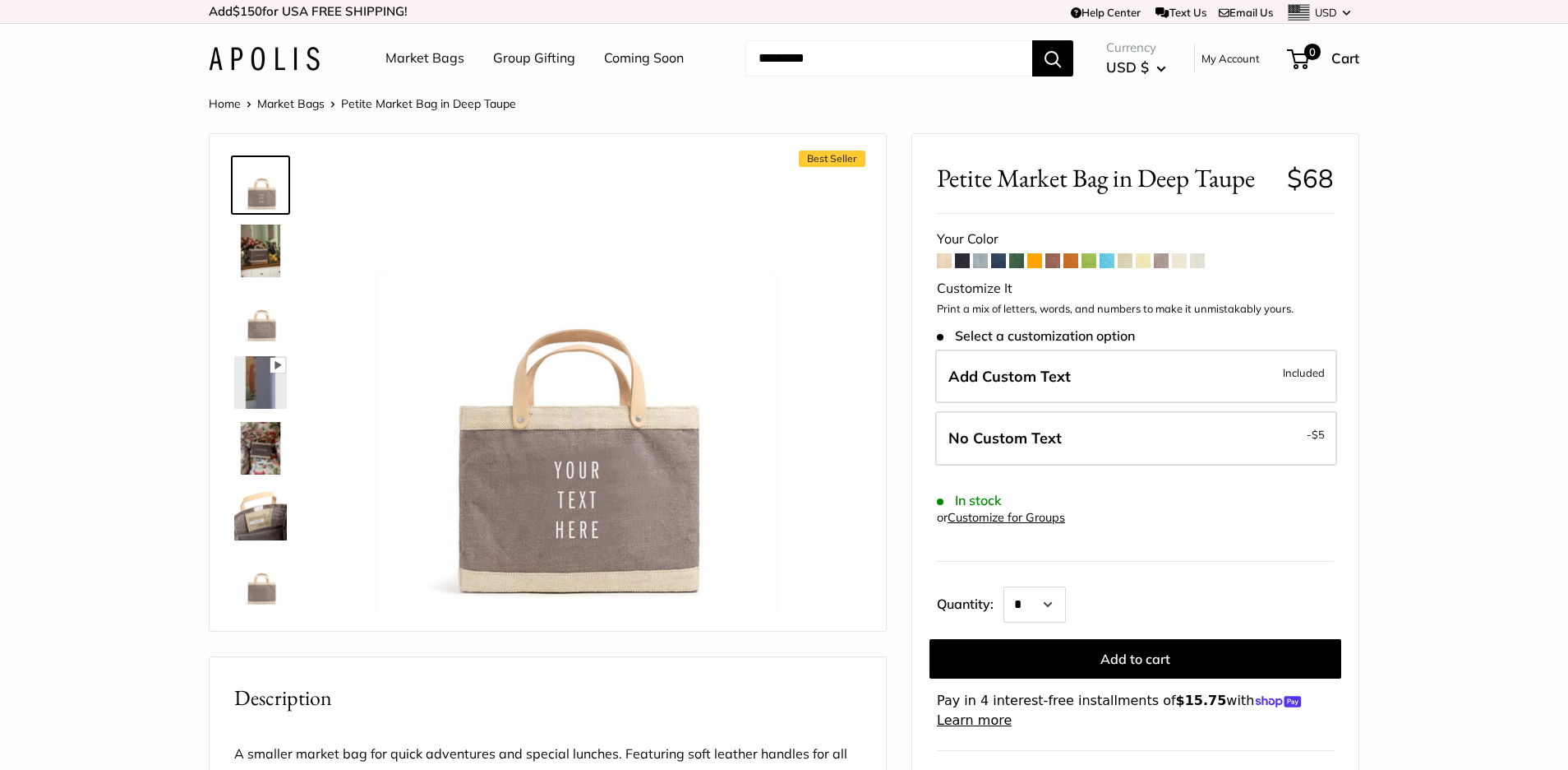
click at [261, 243] on img at bounding box center [260, 250] width 52 height 52
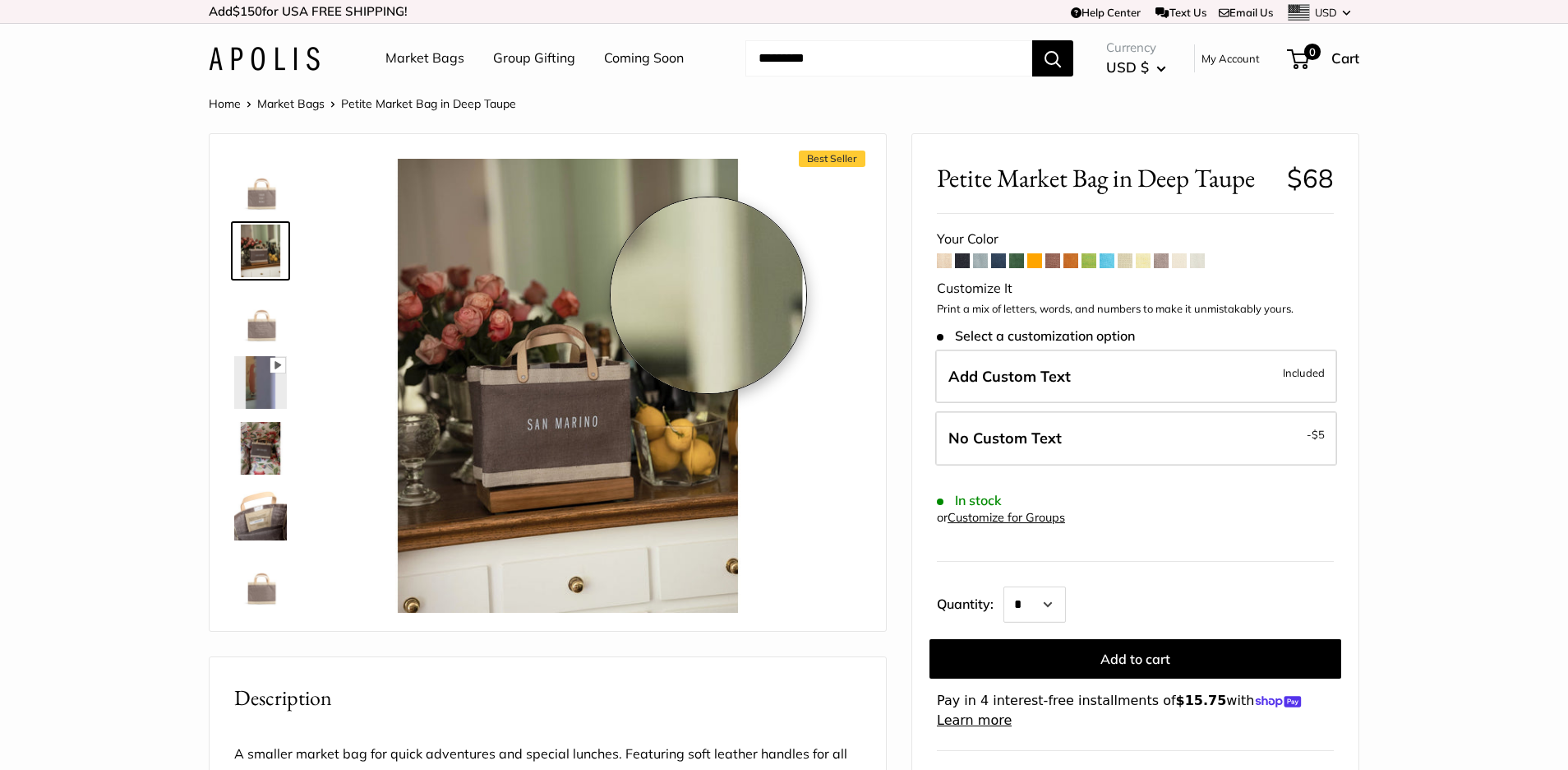
click at [708, 295] on img at bounding box center [568, 385] width 454 height 454
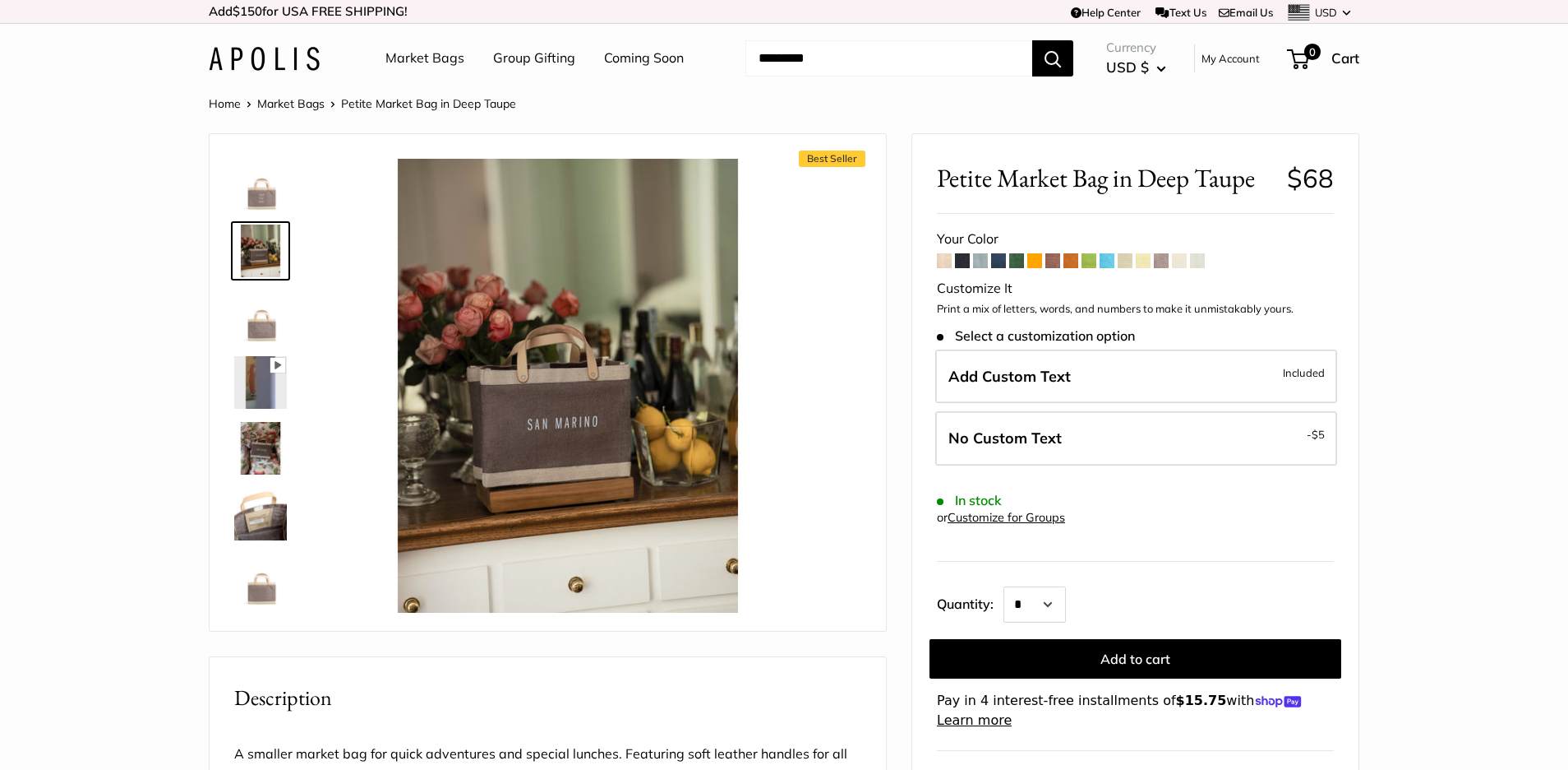
click at [259, 318] on img at bounding box center [260, 317] width 52 height 52
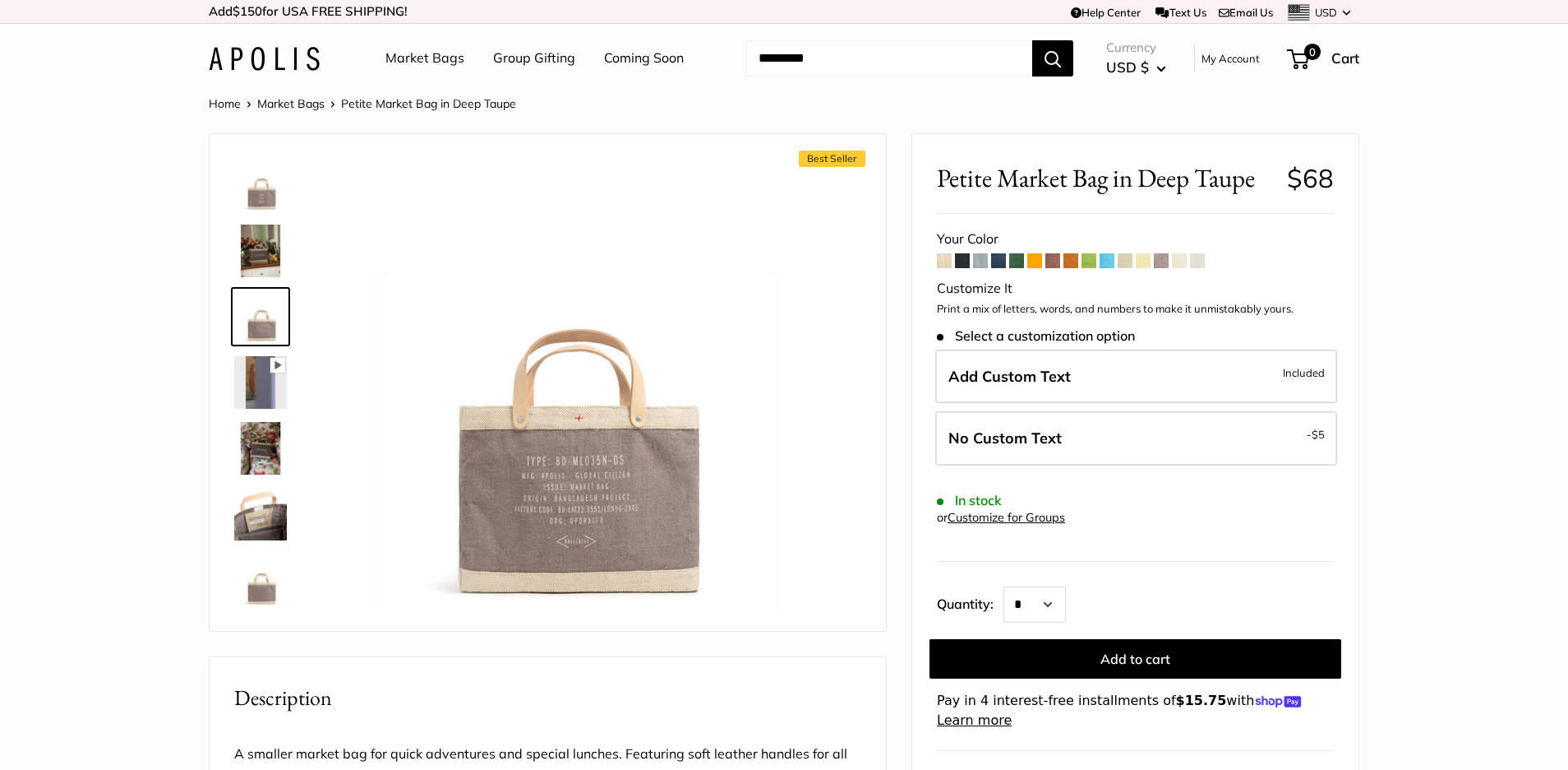
click at [259, 386] on img at bounding box center [260, 382] width 52 height 52
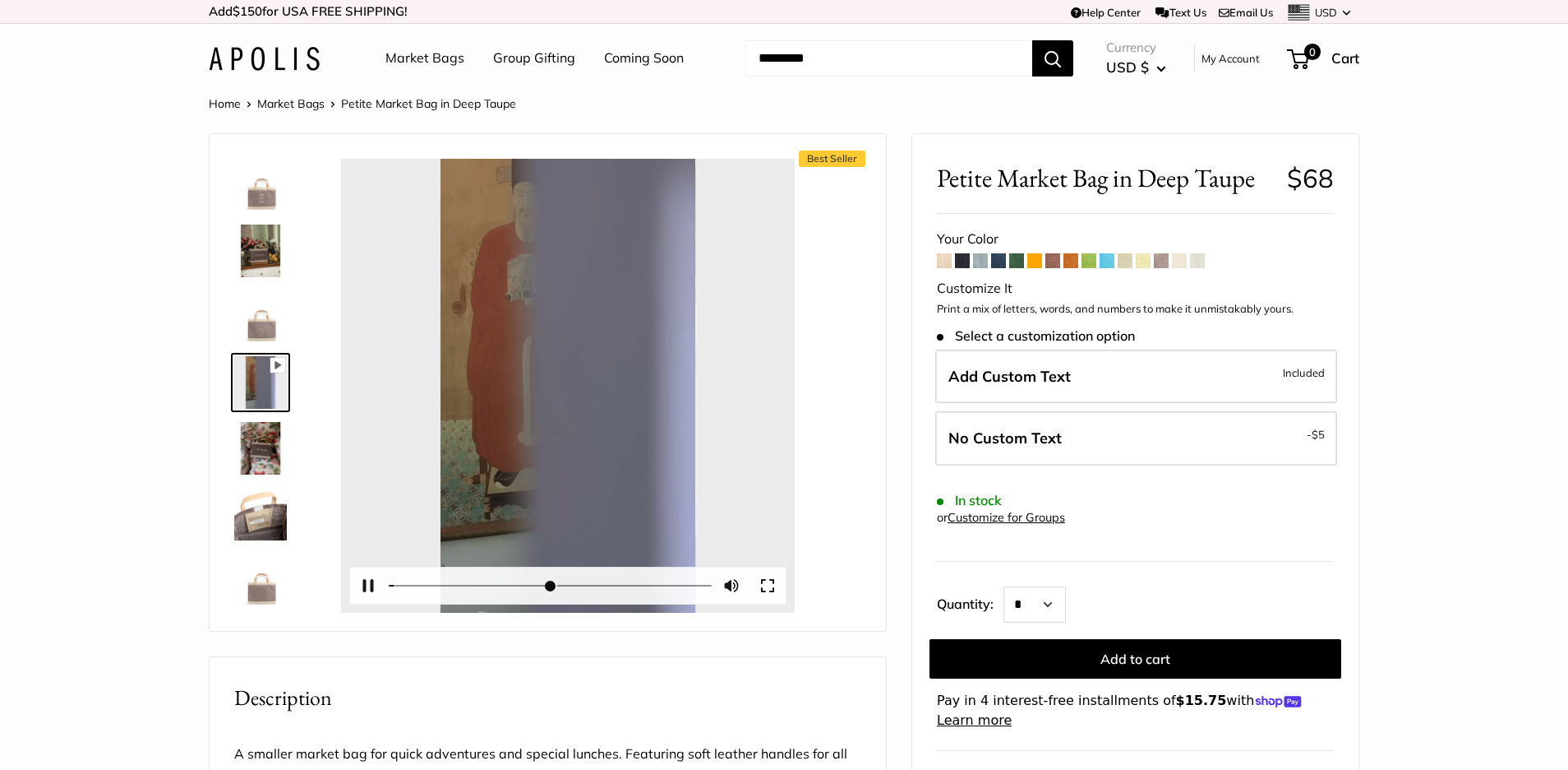
click at [567, 386] on div at bounding box center [568, 385] width 454 height 454
click at [371, 584] on button "Pause Play" at bounding box center [368, 585] width 36 height 36
type input "*****"
click at [357, 586] on button "Pause Play" at bounding box center [368, 585] width 36 height 36
click at [262, 461] on img at bounding box center [260, 448] width 52 height 52
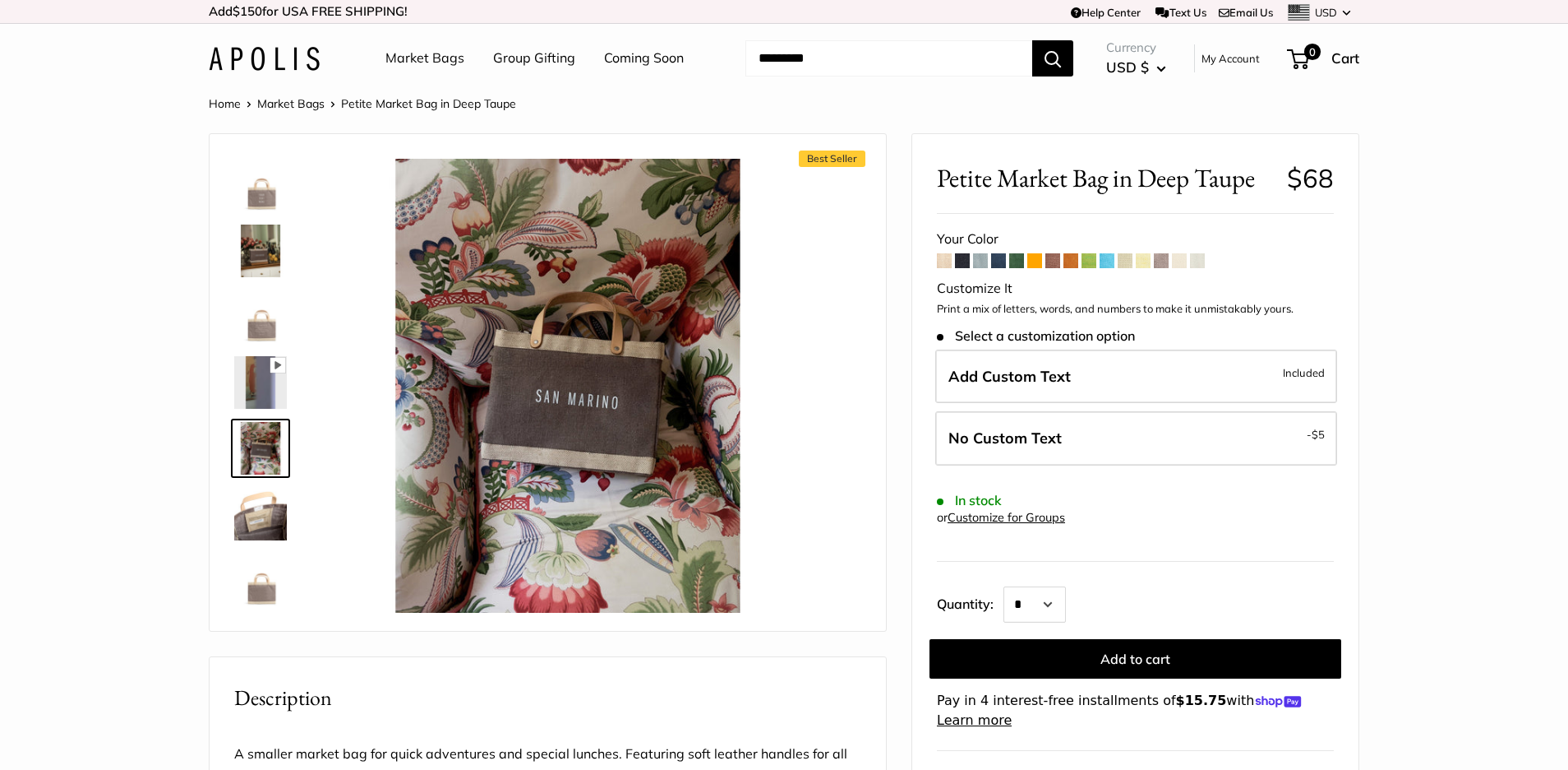
click at [259, 506] on img at bounding box center [260, 514] width 52 height 52
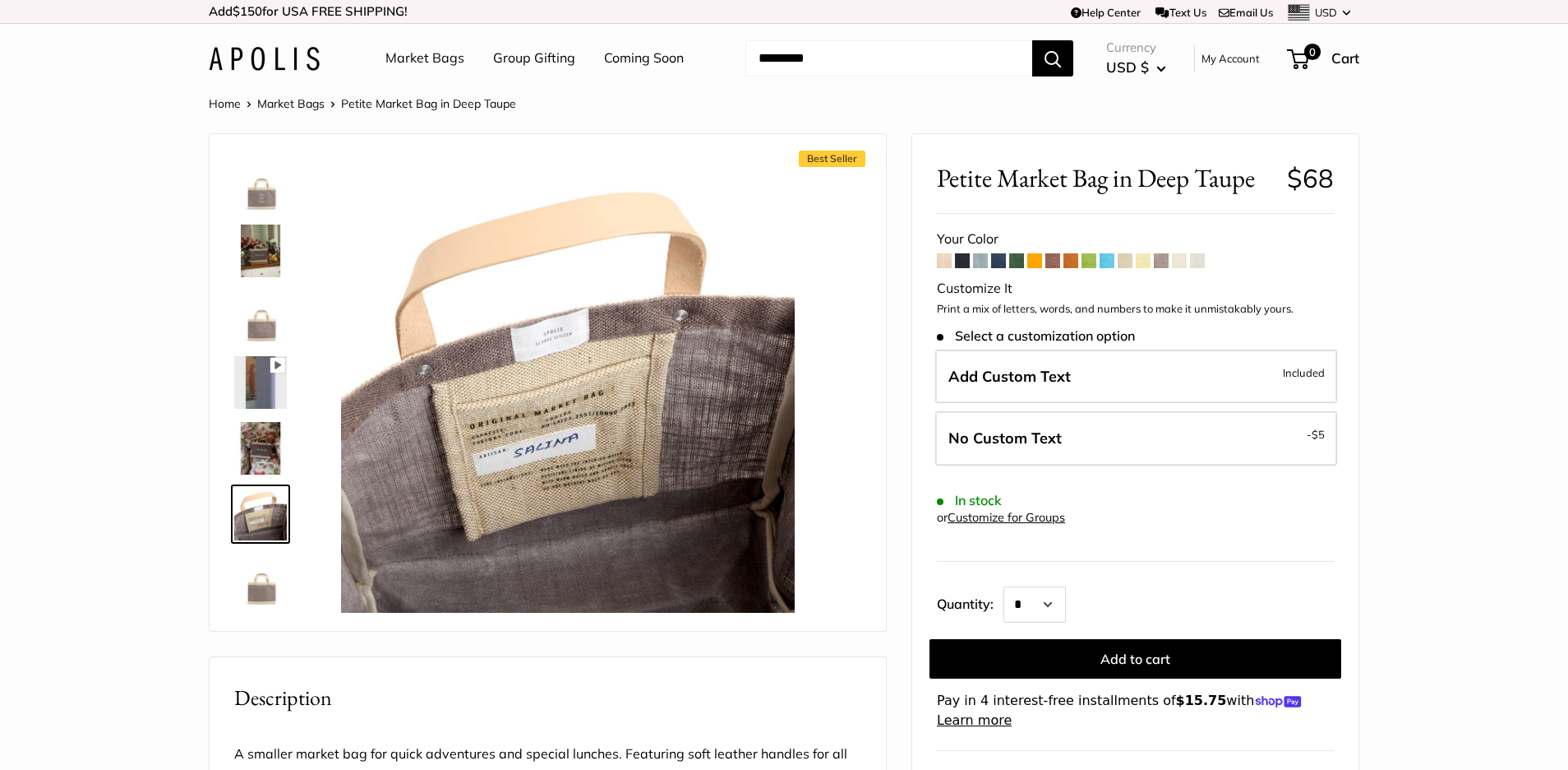
click at [257, 588] on img at bounding box center [260, 580] width 52 height 52
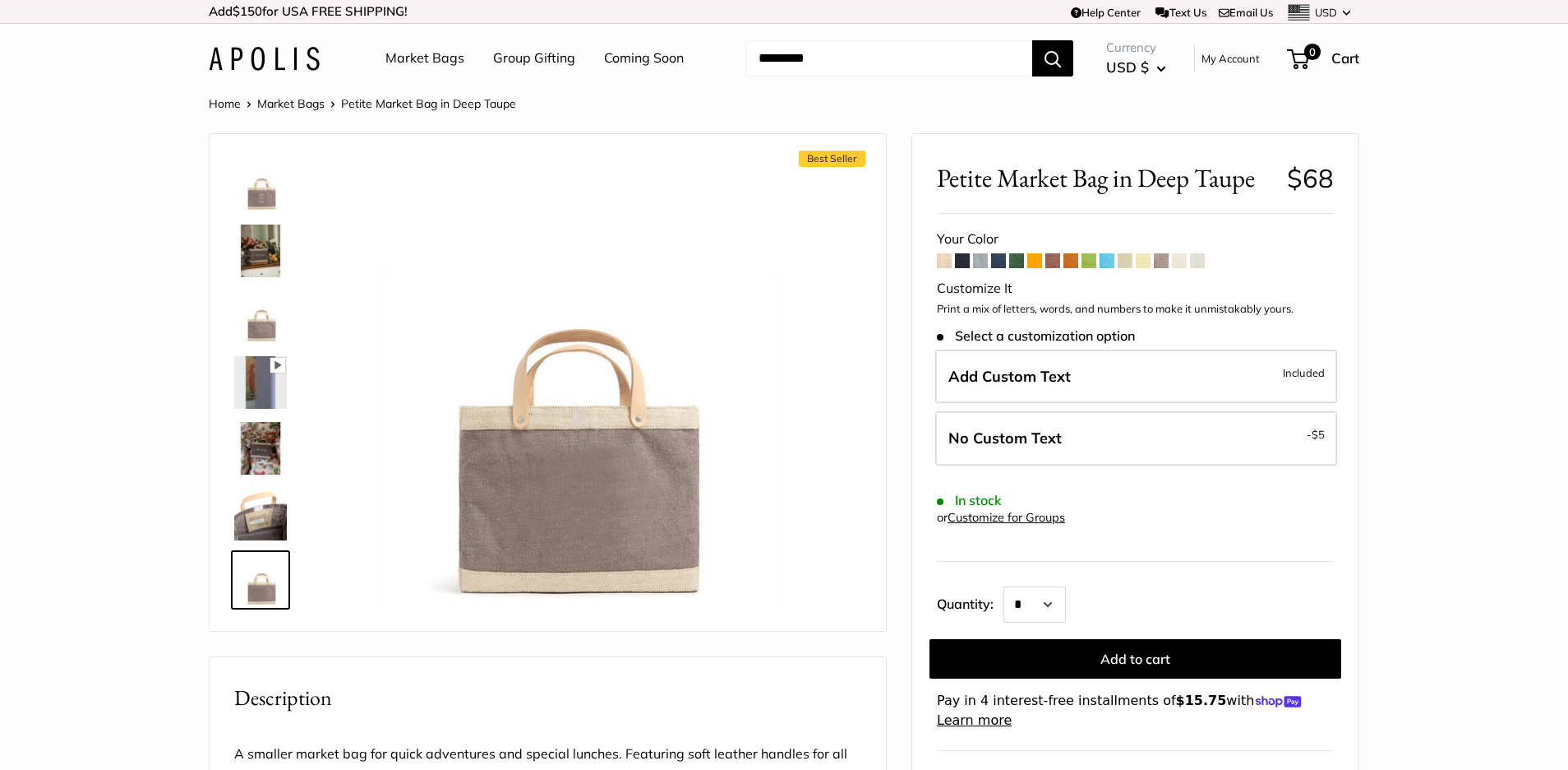
click at [1033, 260] on span at bounding box center [1035, 261] width 15 height 15
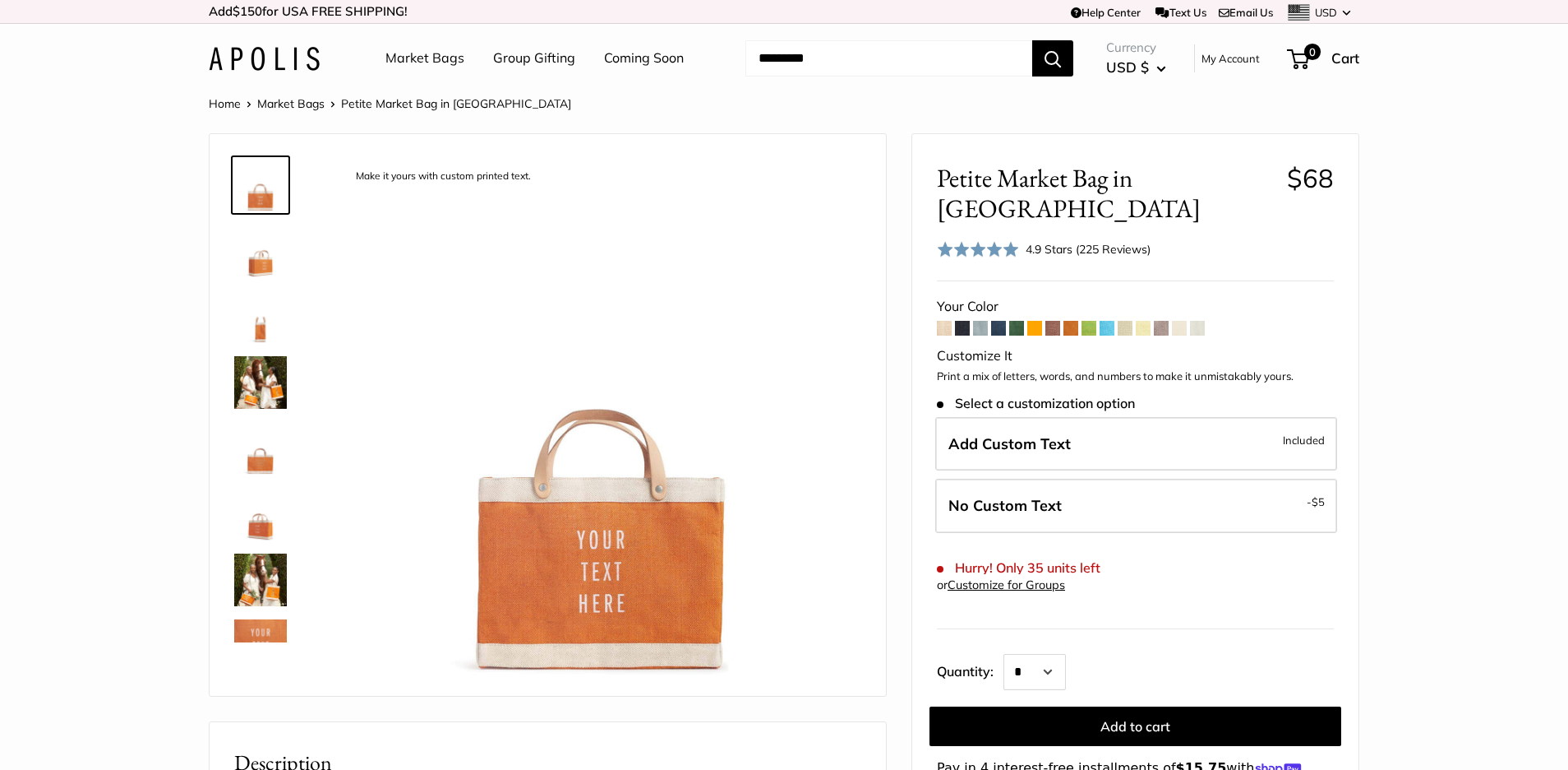
click at [981, 321] on span at bounding box center [981, 329] width 15 height 15
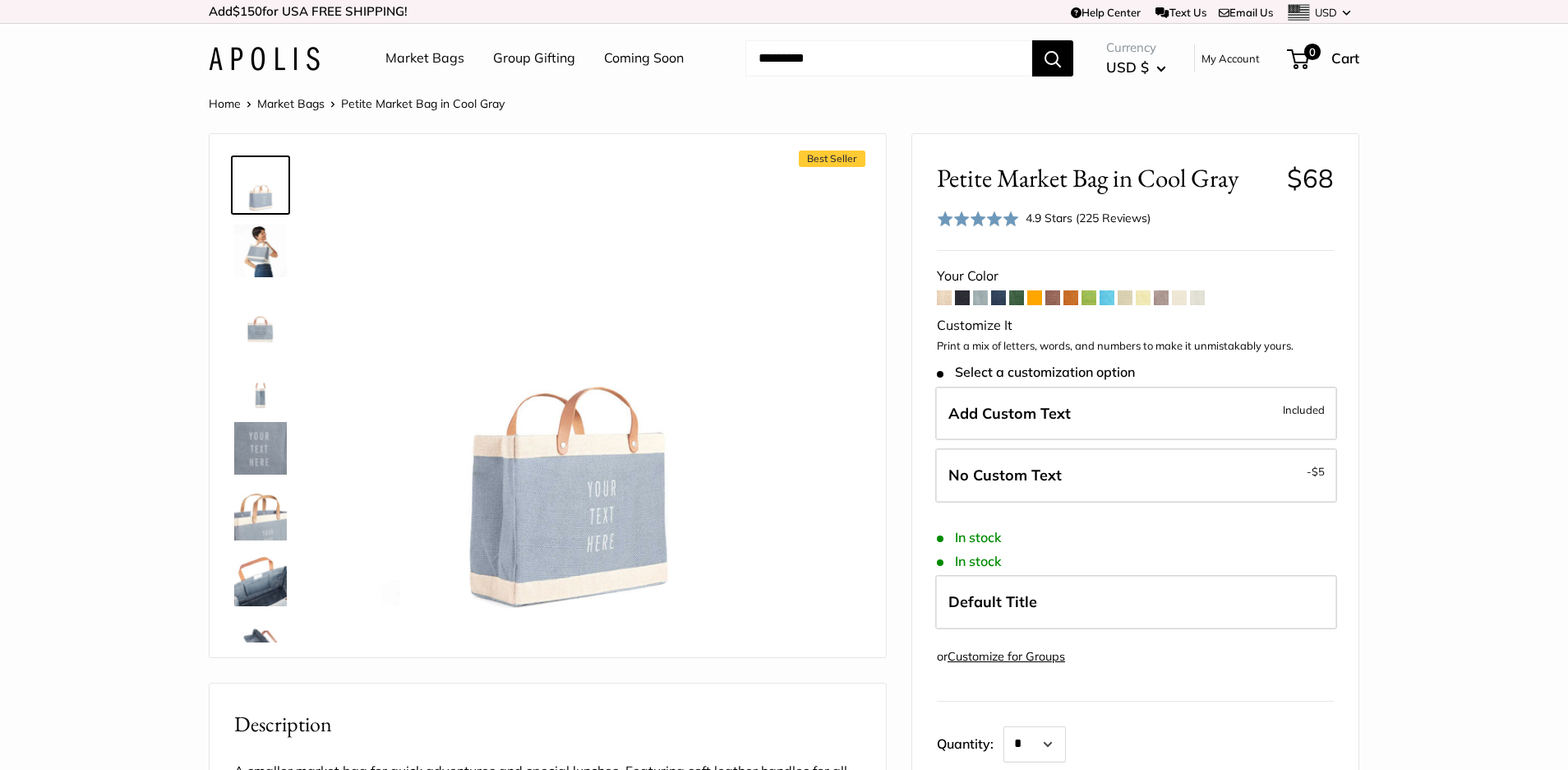
click at [255, 409] on link at bounding box center [260, 382] width 59 height 59
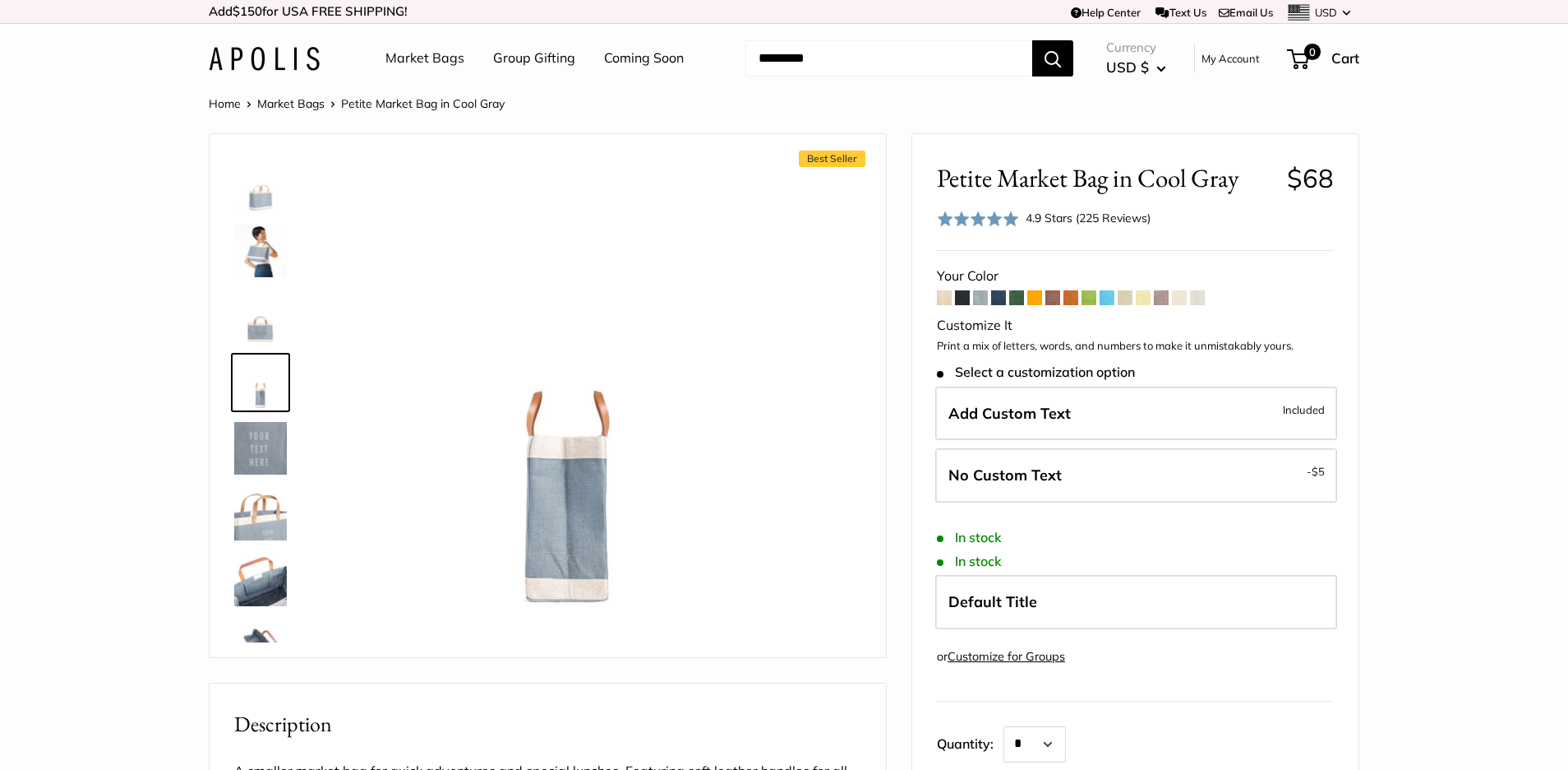
click at [248, 253] on img at bounding box center [260, 250] width 52 height 52
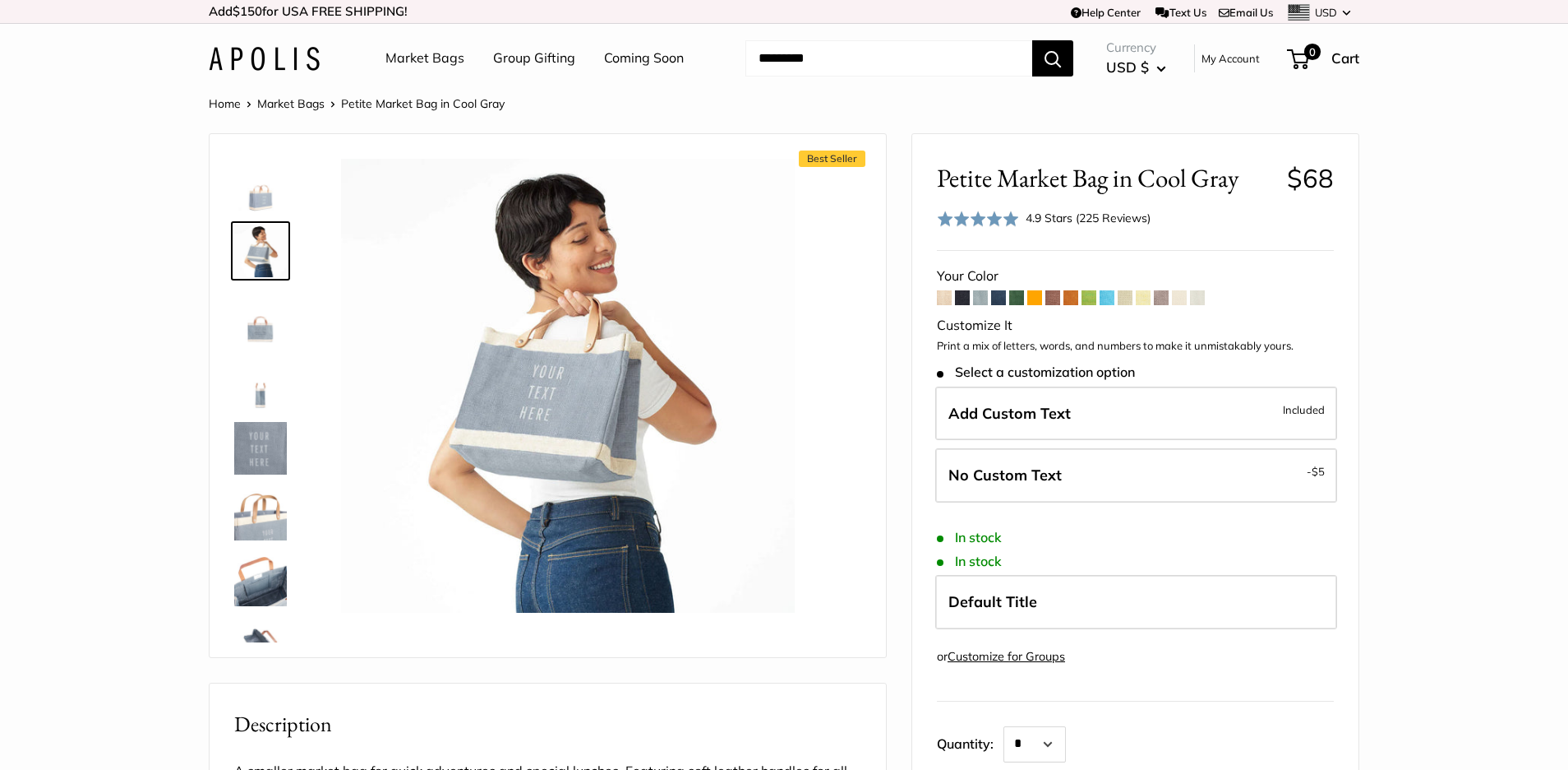
click at [272, 505] on img at bounding box center [260, 514] width 52 height 52
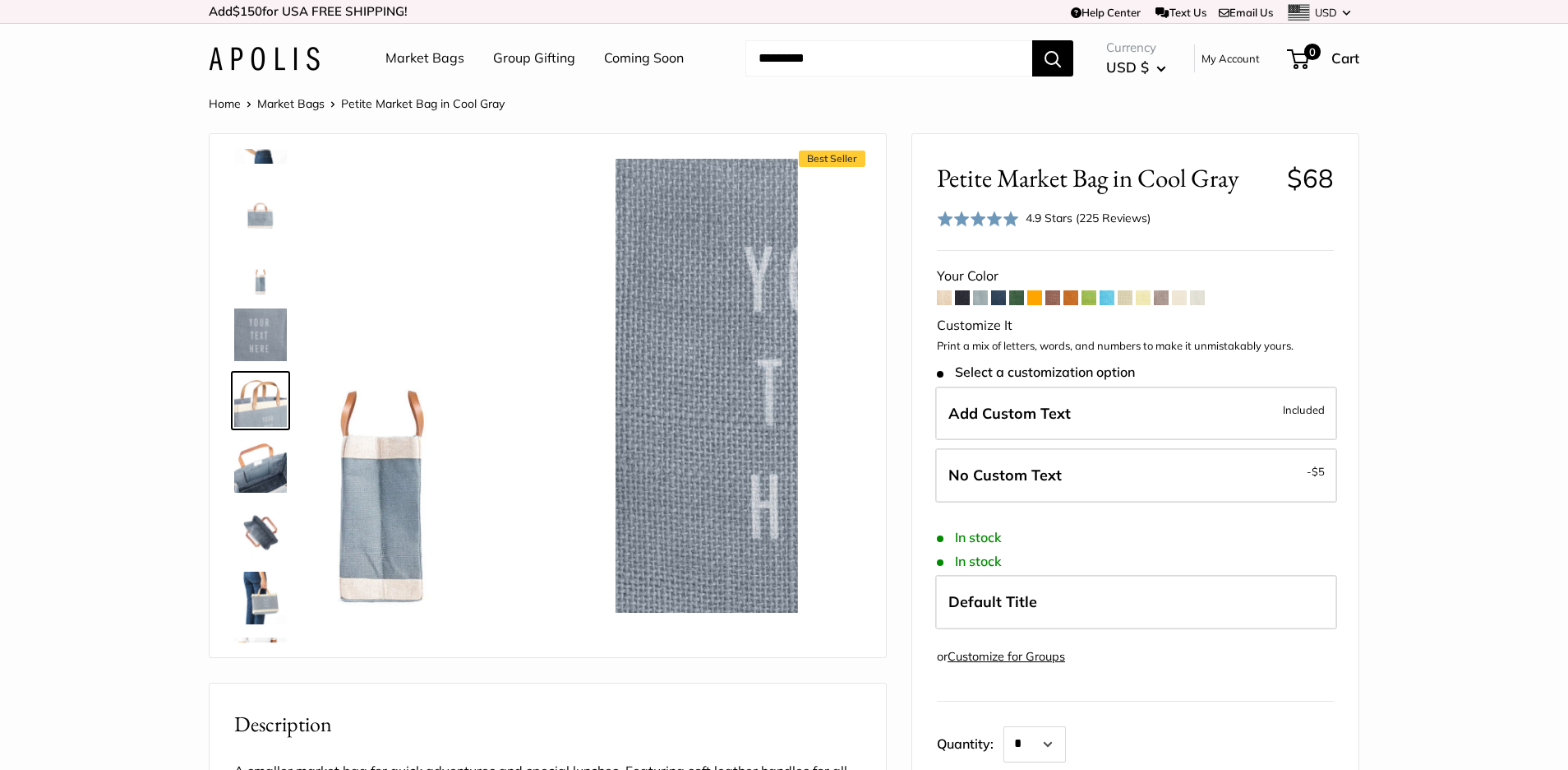
scroll to position [117, 0]
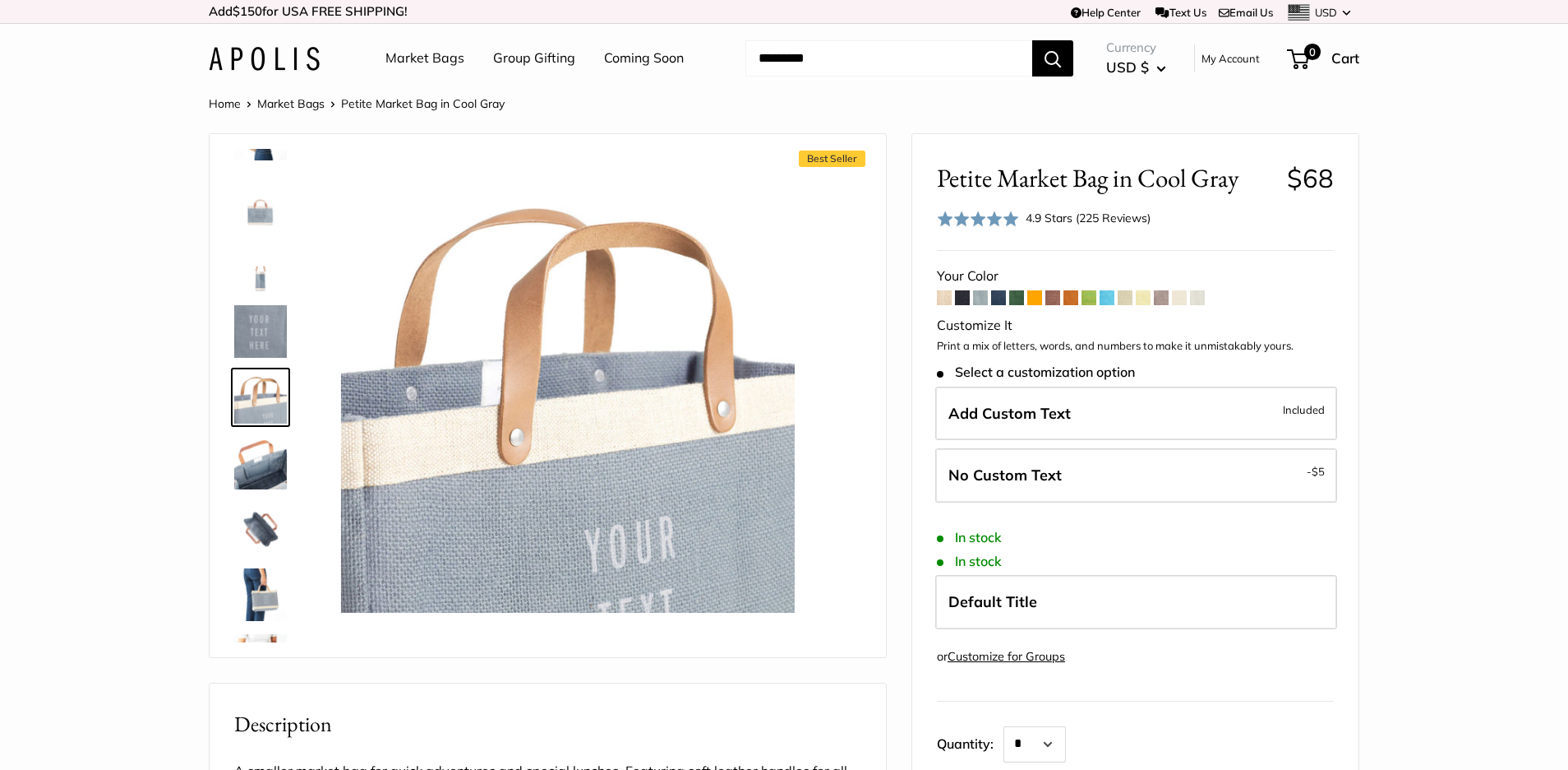
click at [267, 592] on img at bounding box center [260, 594] width 52 height 52
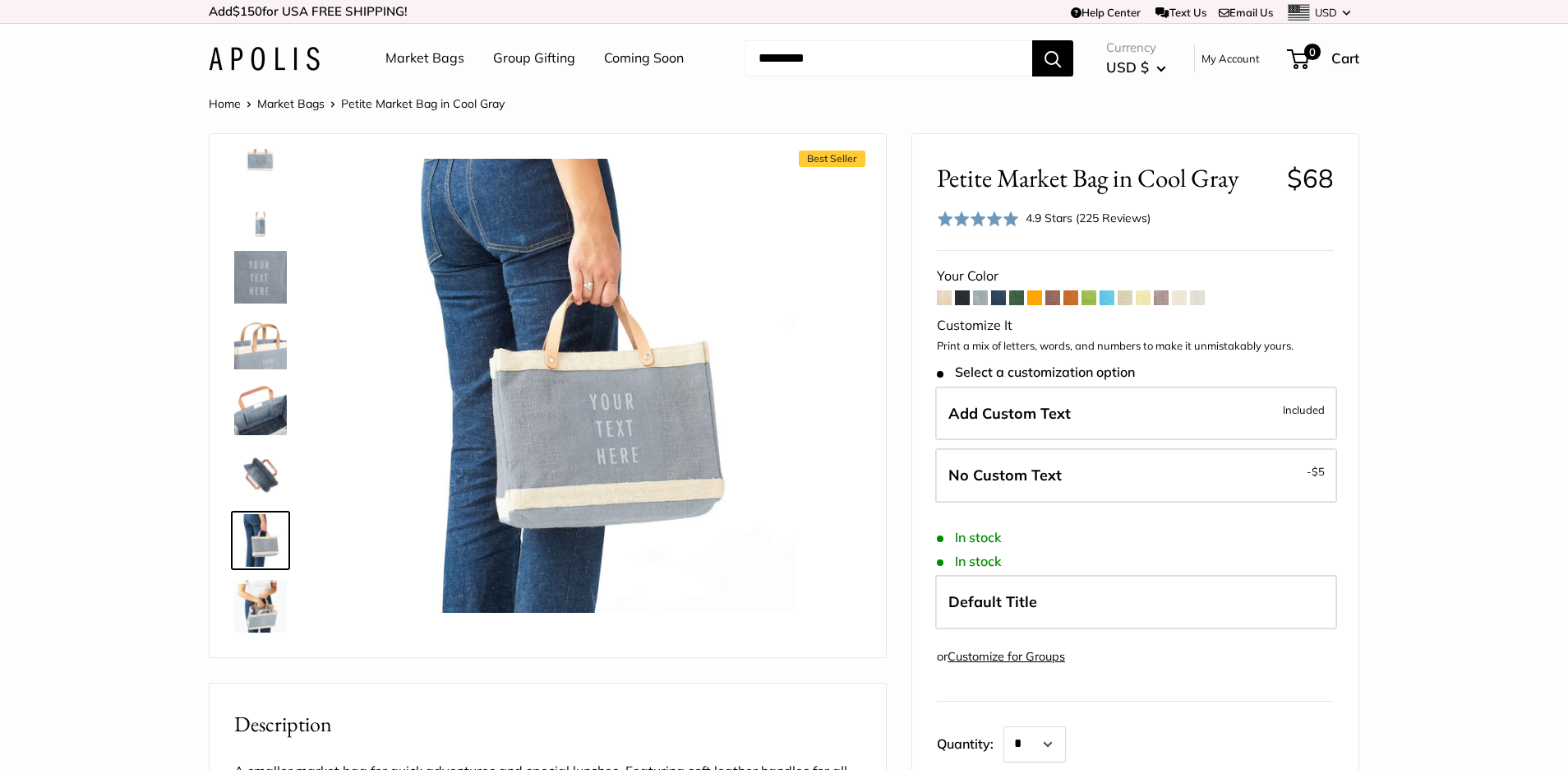
click at [257, 478] on img at bounding box center [260, 474] width 52 height 52
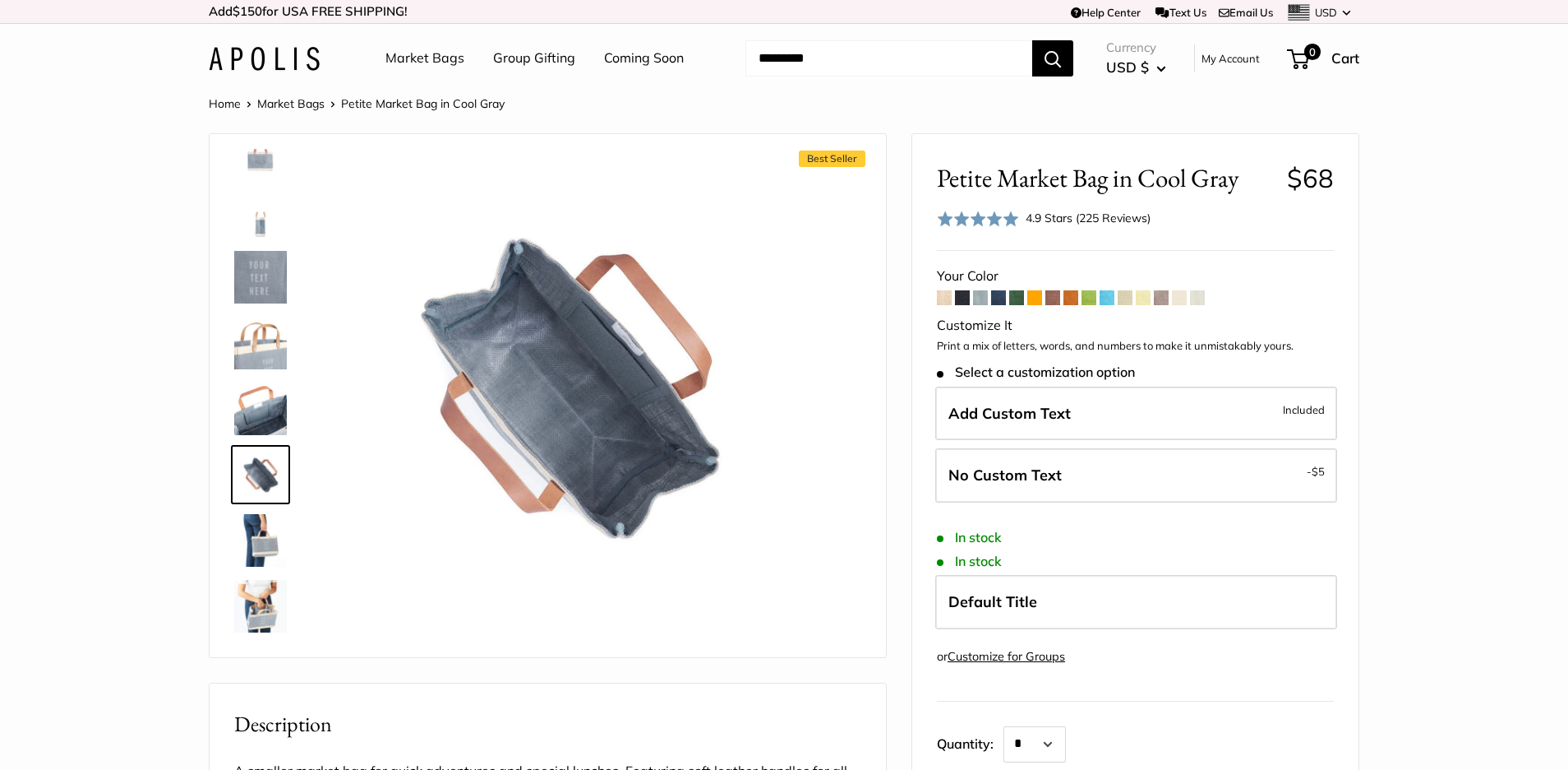
click at [1051, 292] on span at bounding box center [1053, 298] width 15 height 15
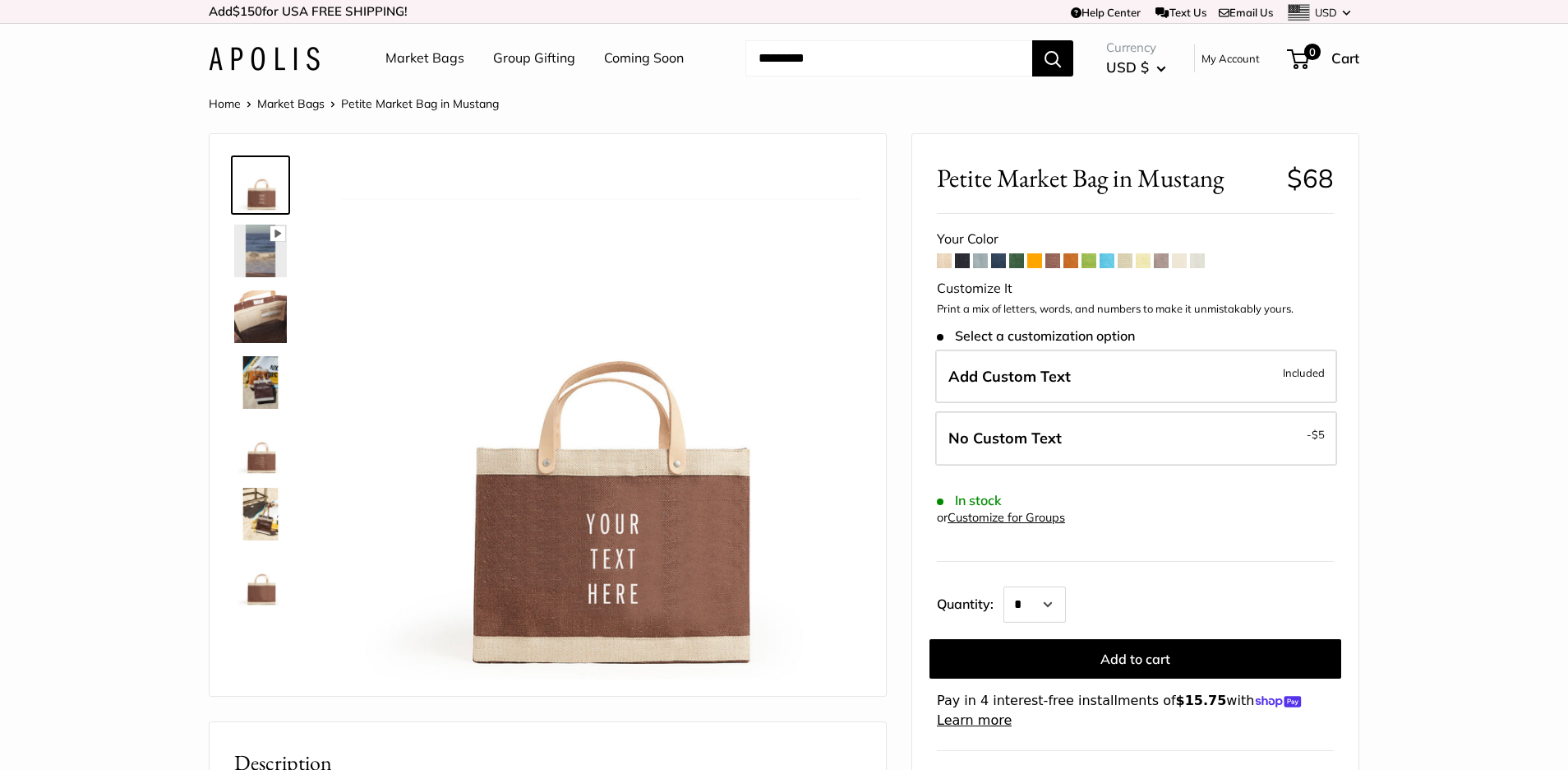
click at [1163, 259] on span at bounding box center [1161, 261] width 15 height 15
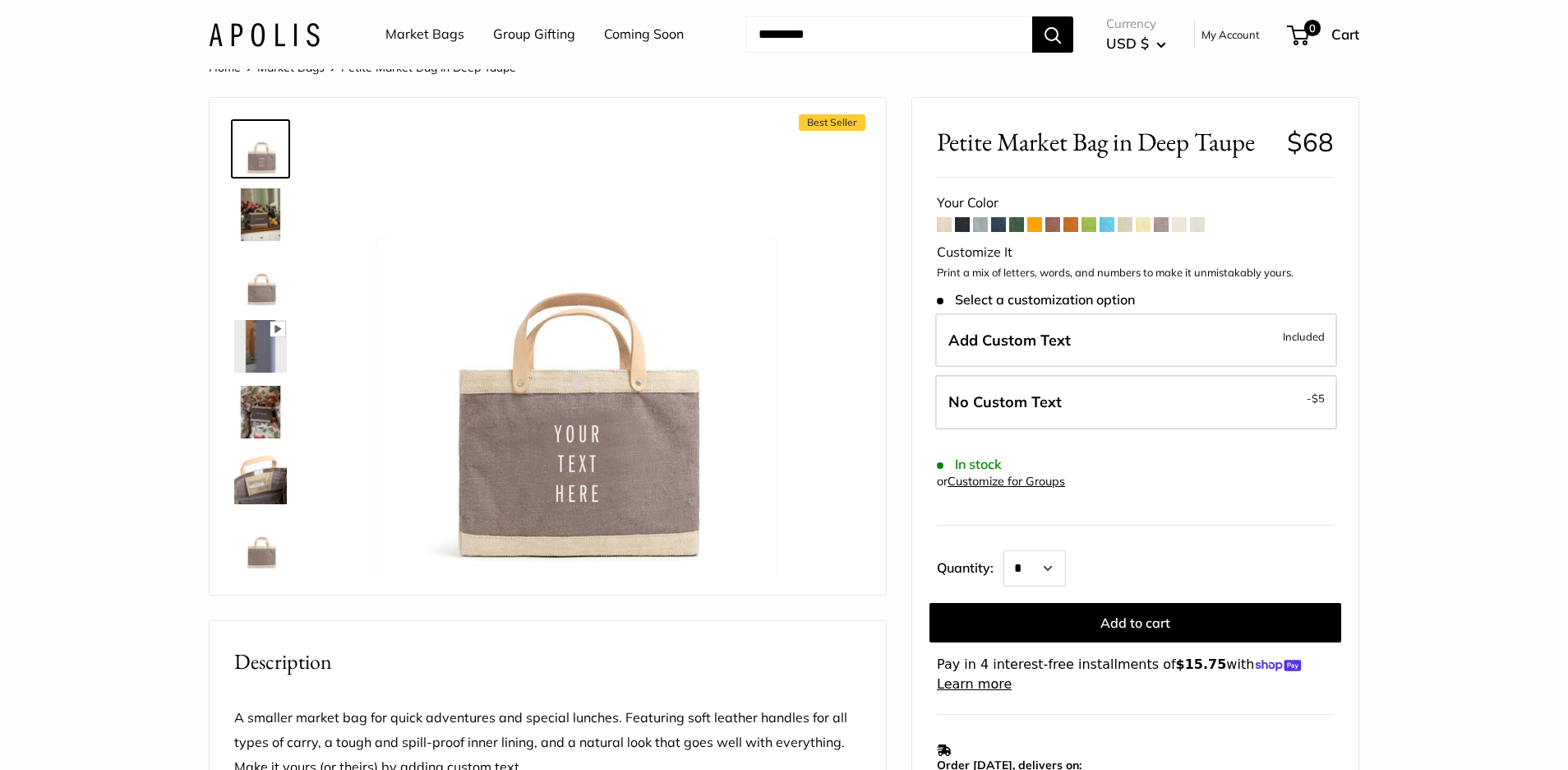
scroll to position [51, 0]
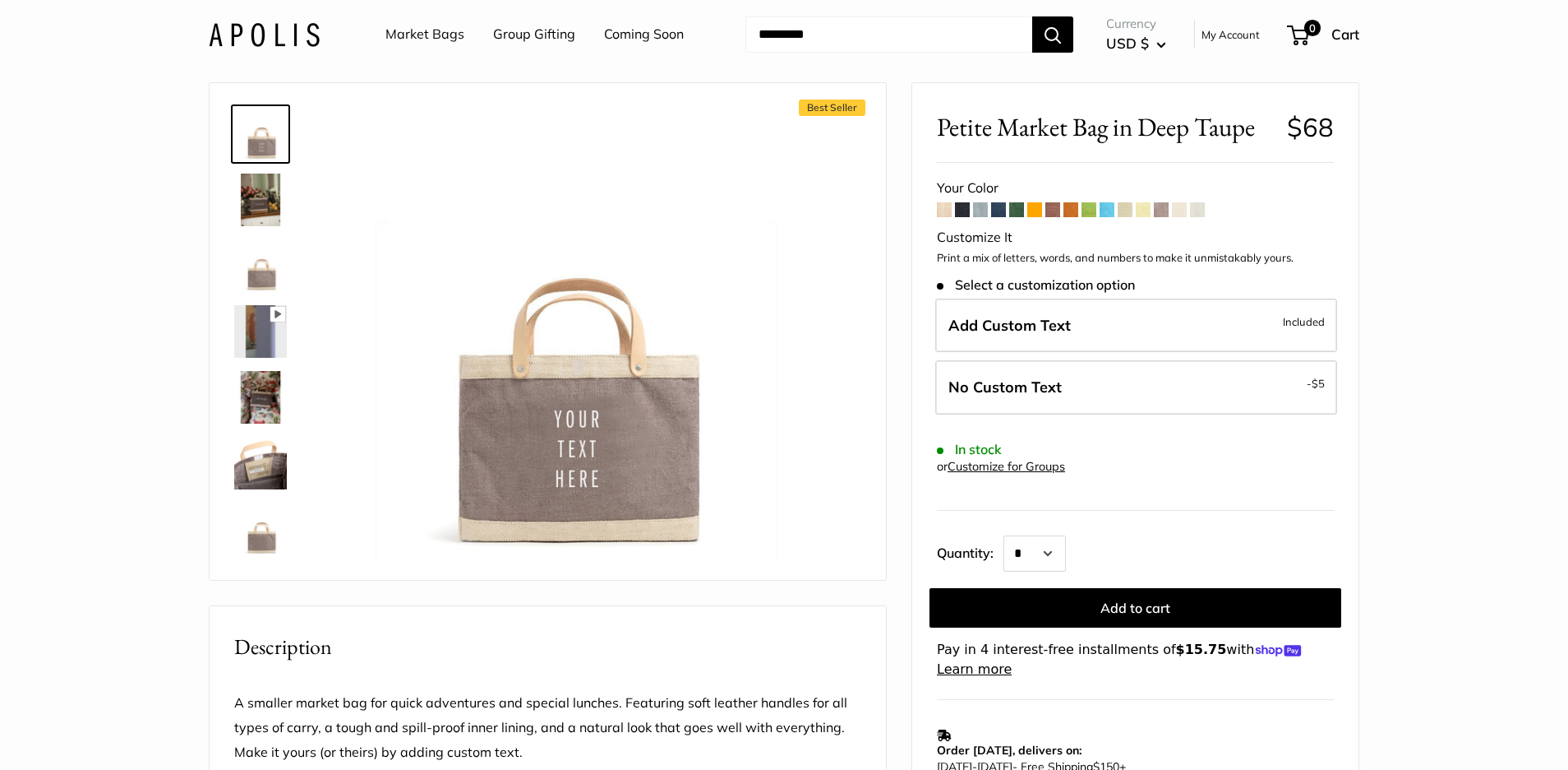
click at [269, 466] on img at bounding box center [260, 463] width 52 height 52
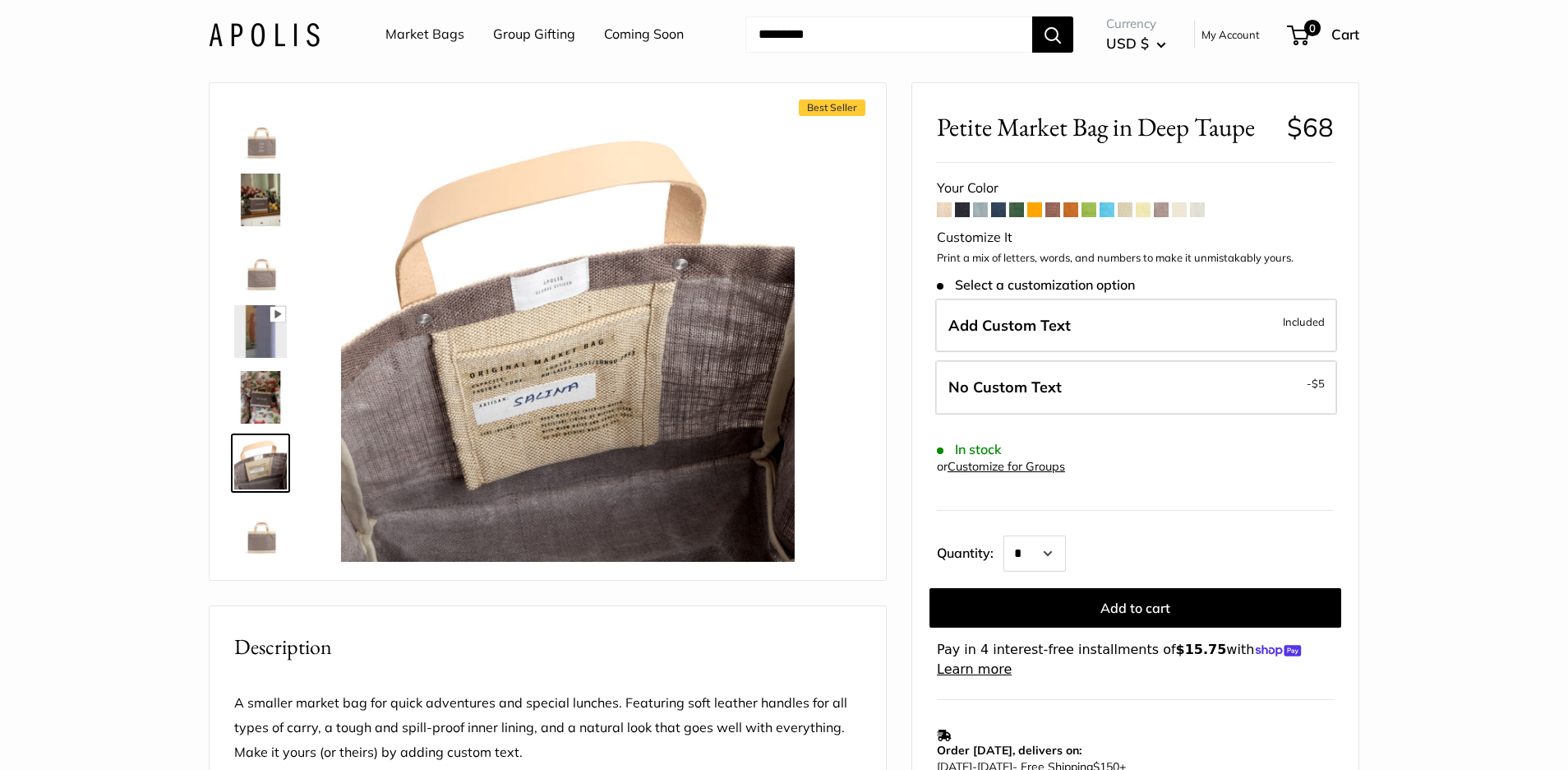
click at [259, 270] on img at bounding box center [260, 265] width 52 height 52
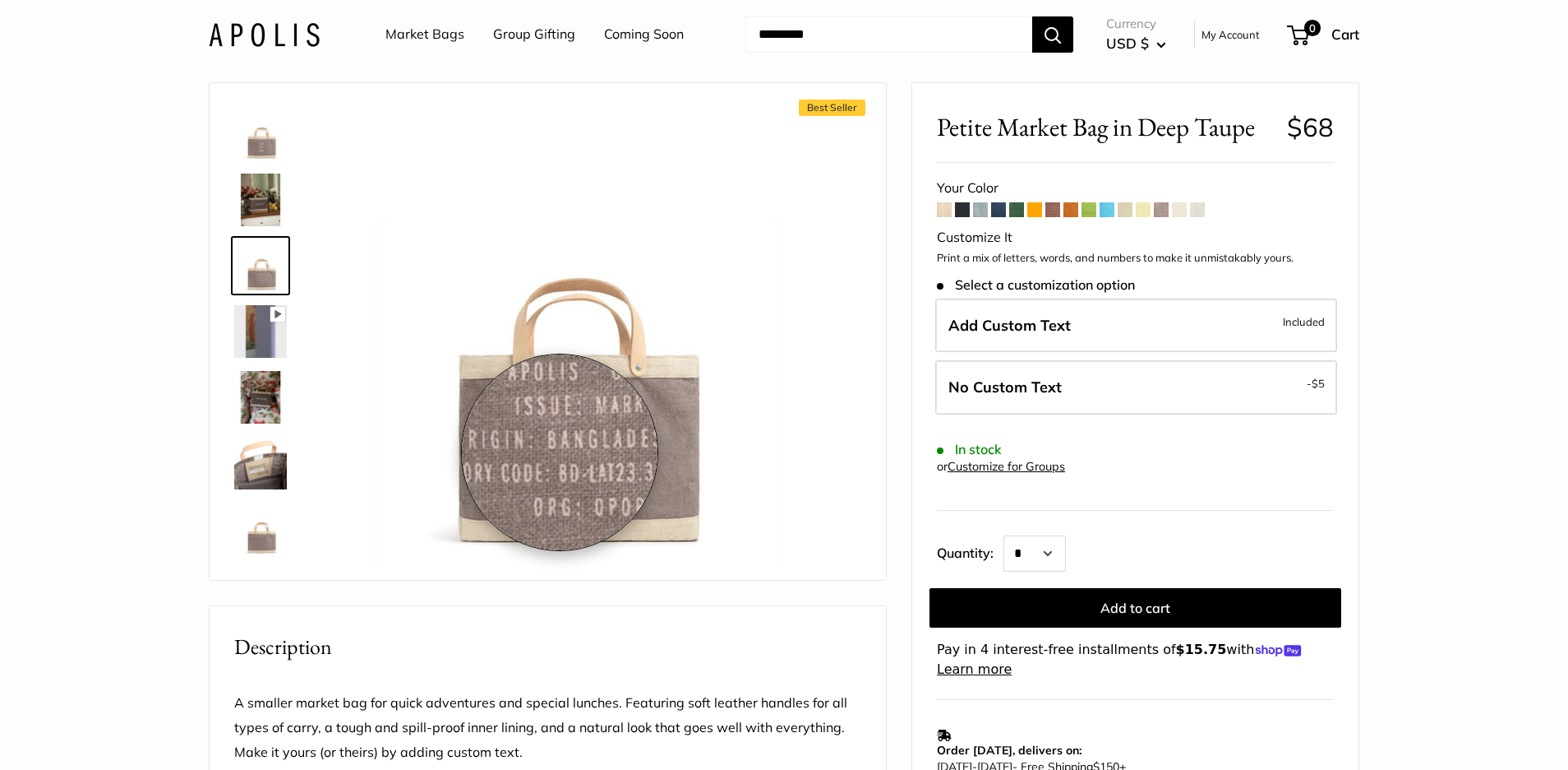
click at [560, 452] on img at bounding box center [568, 334] width 454 height 454
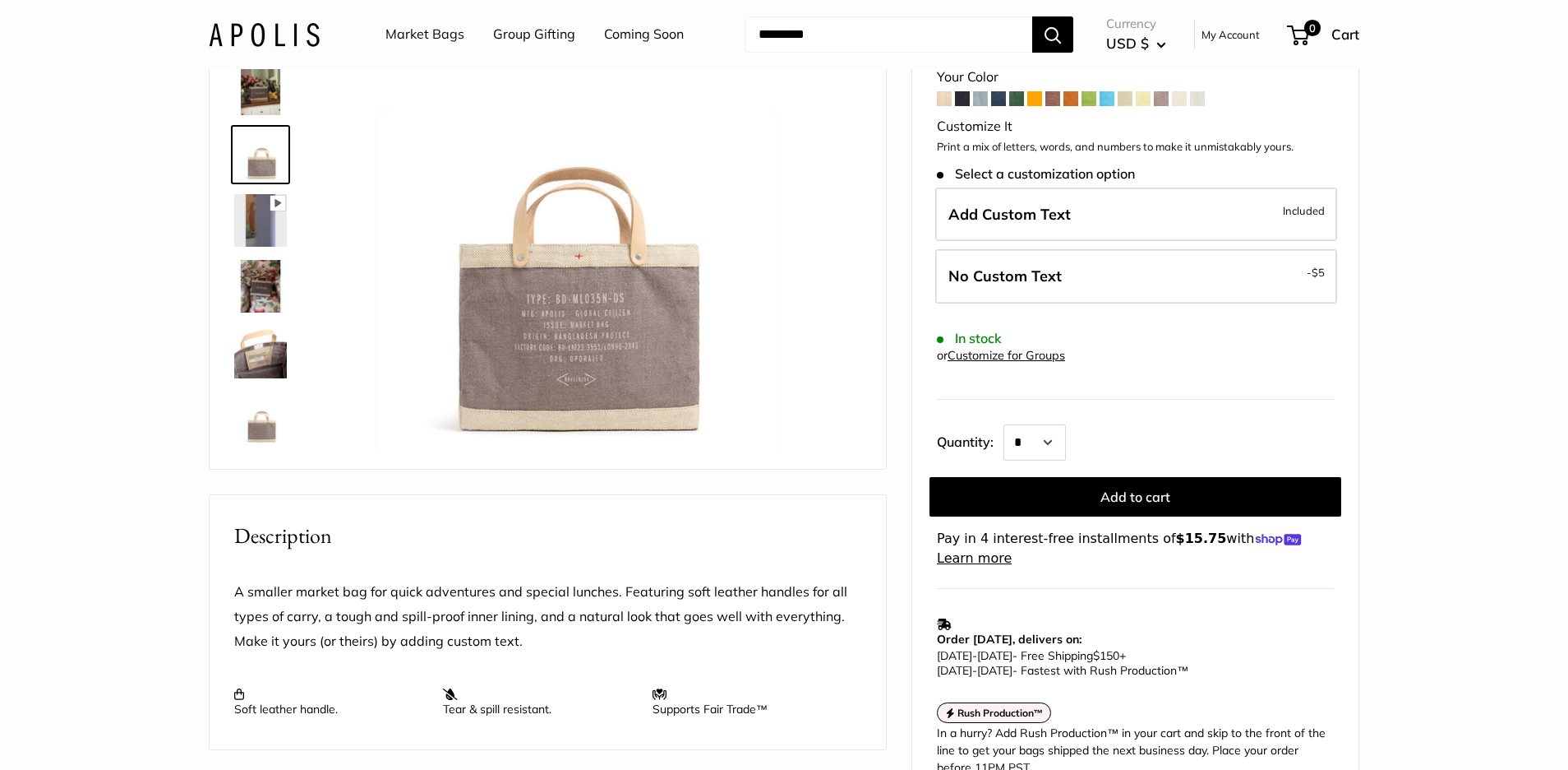
click at [268, 101] on img at bounding box center [260, 88] width 52 height 52
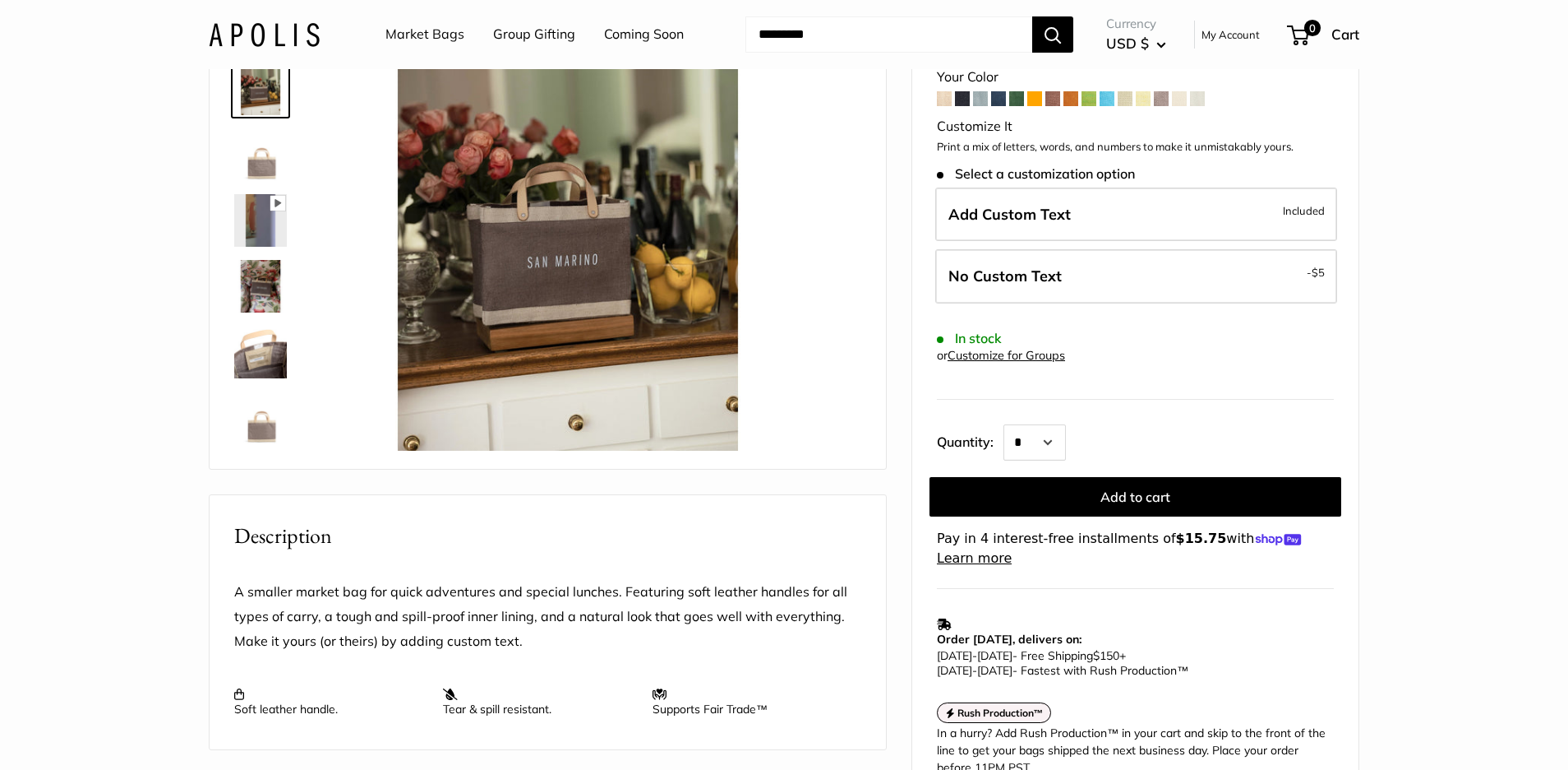
click at [133, 257] on section "Home Market Bags Petite Market Bag in [GEOGRAPHIC_DATA] Best Seller Pause Play …" at bounding box center [784, 610] width 1568 height 1358
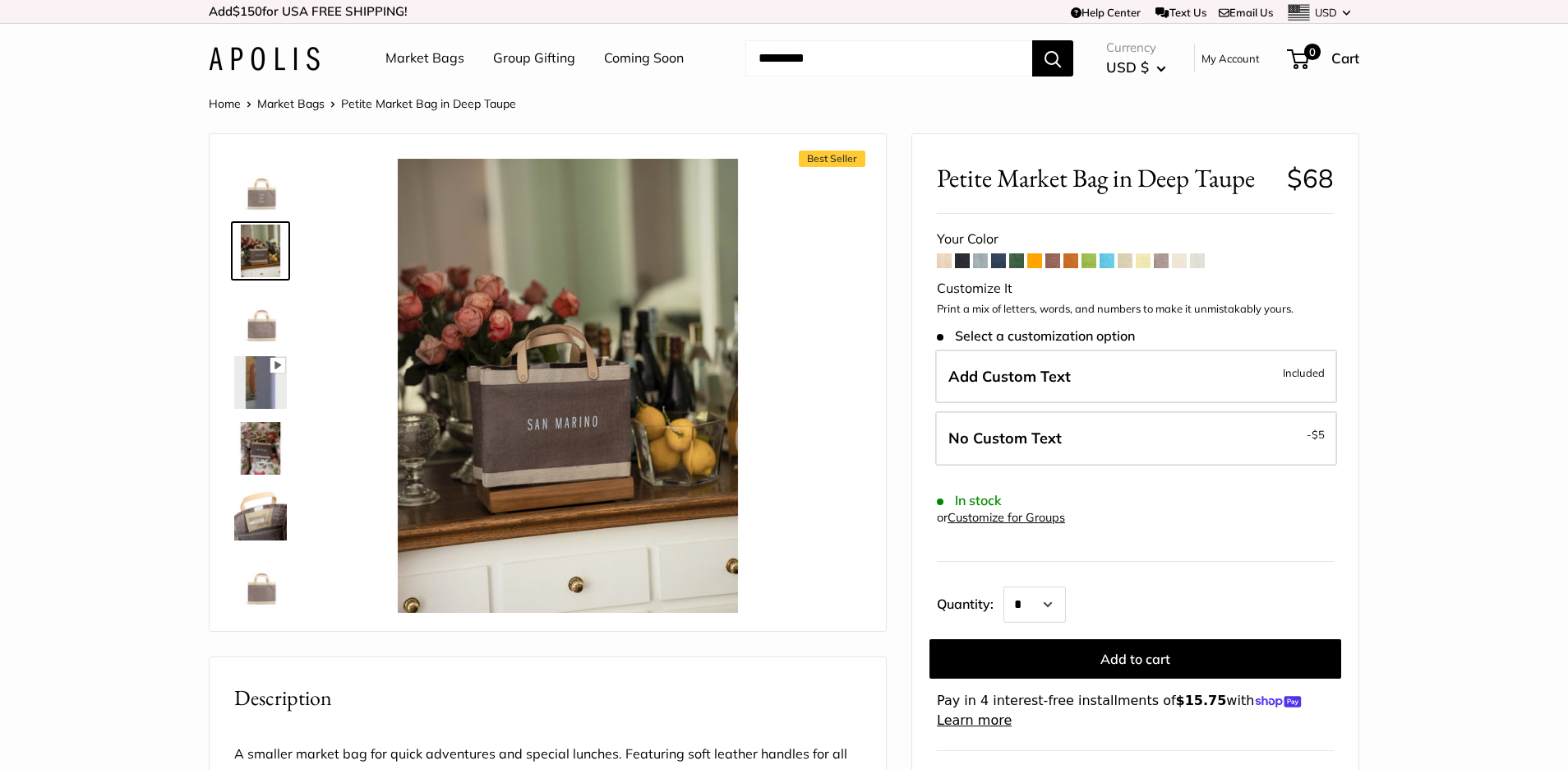
scroll to position [0, 0]
click at [257, 201] on img at bounding box center [260, 184] width 52 height 52
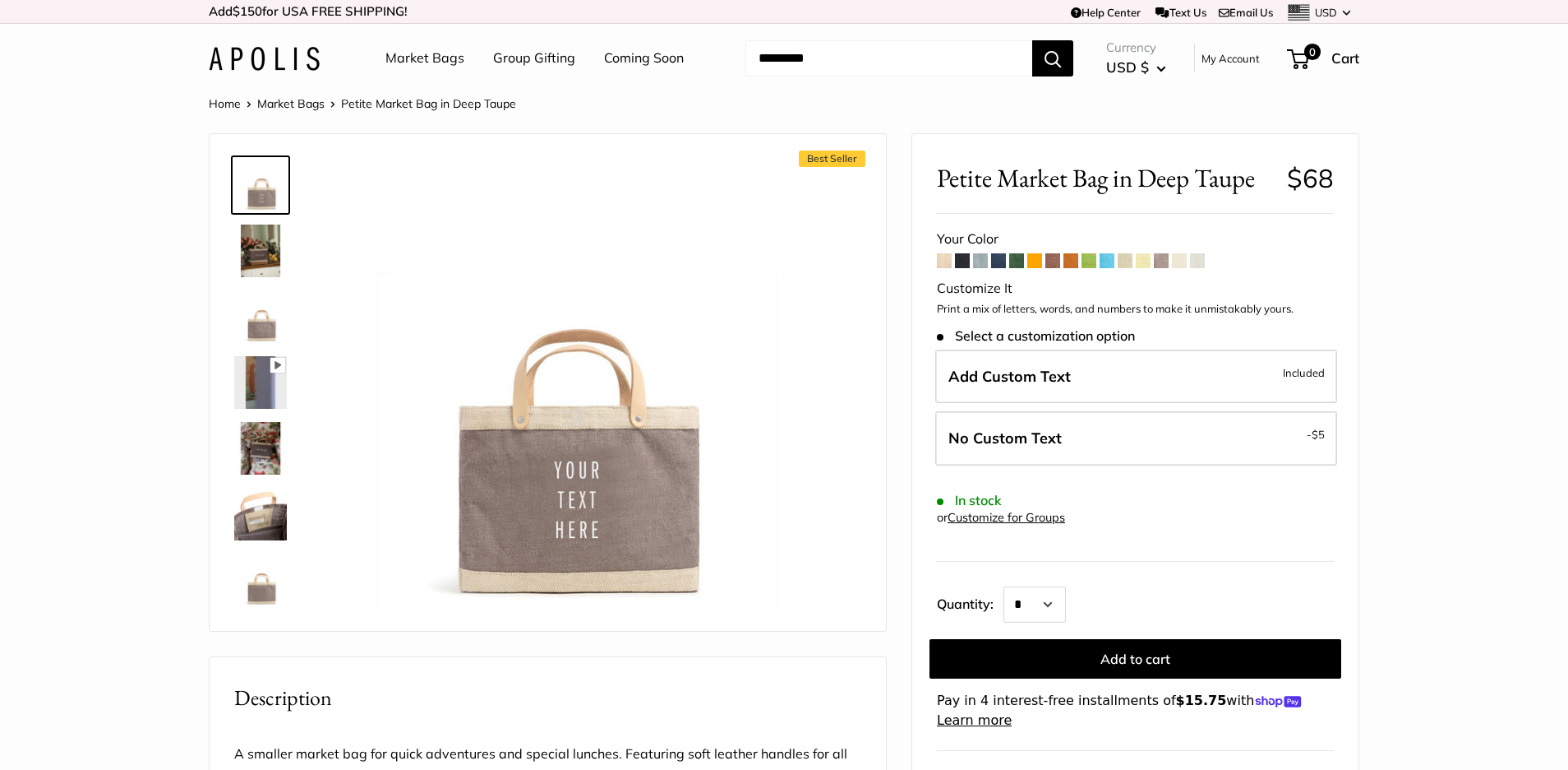
click at [272, 590] on img at bounding box center [260, 580] width 52 height 52
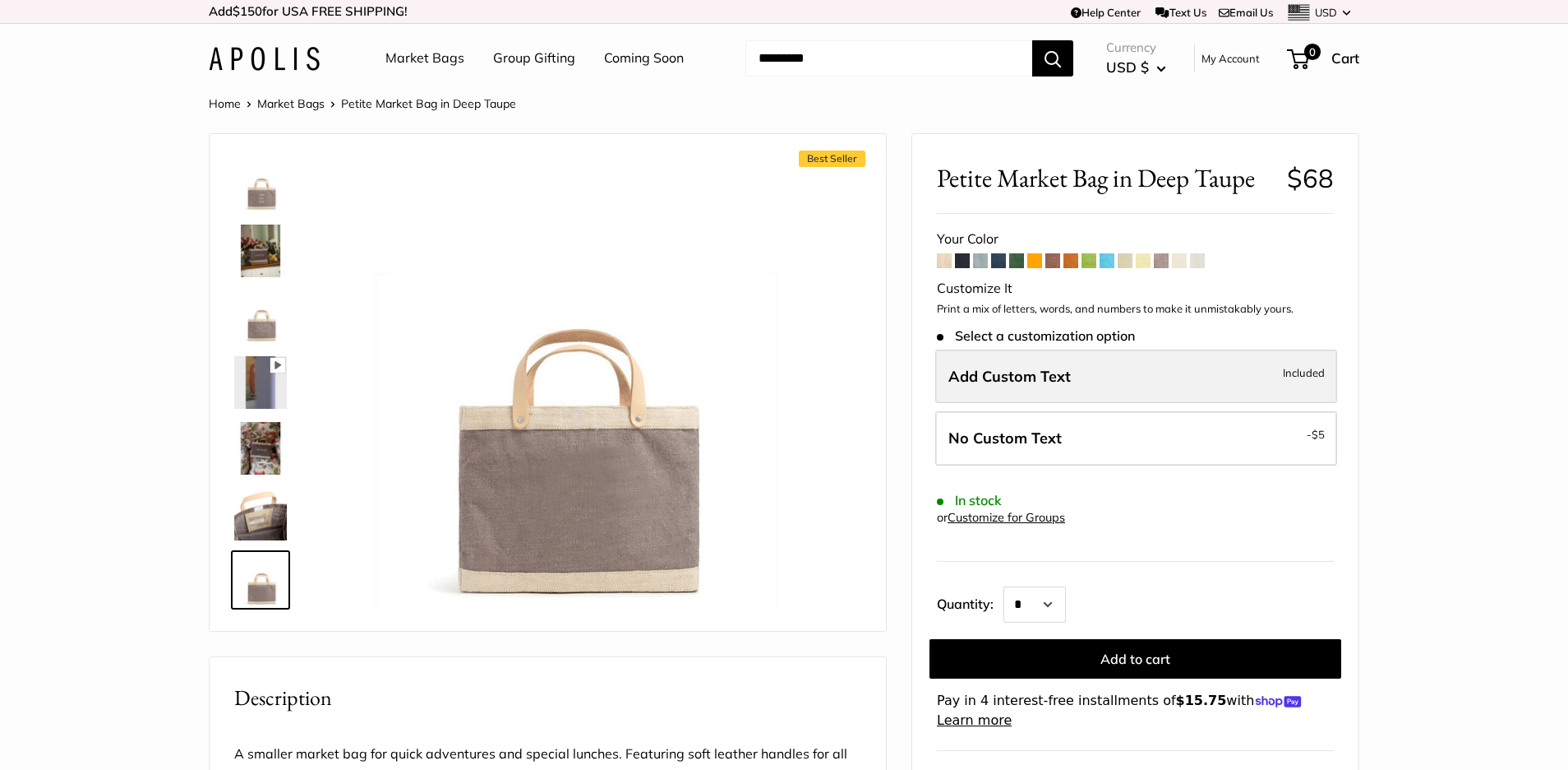
click at [1016, 378] on span "Add Custom Text" at bounding box center [1009, 376] width 122 height 19
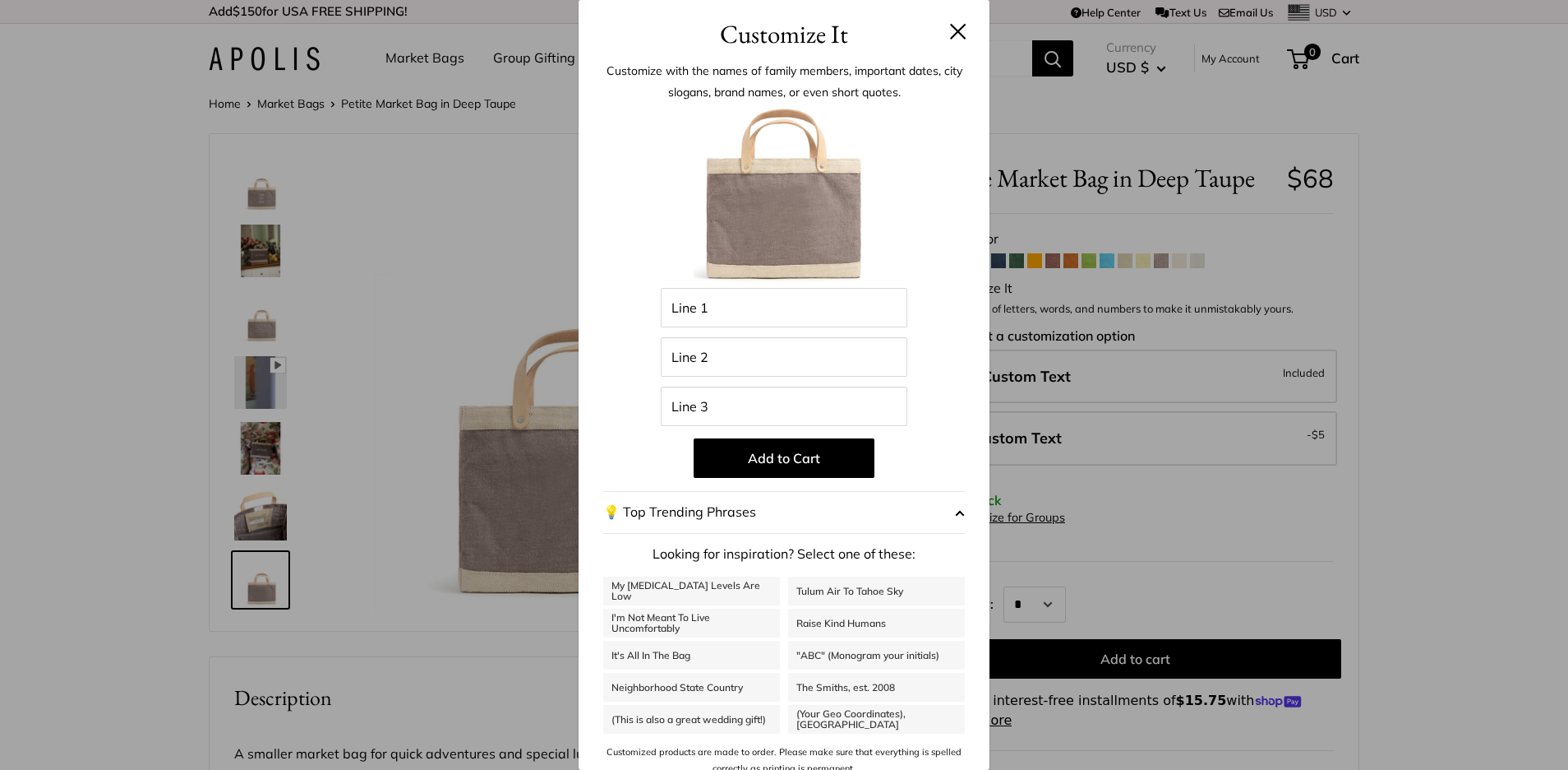
click at [958, 511] on span "button" at bounding box center [960, 511] width 10 height 24
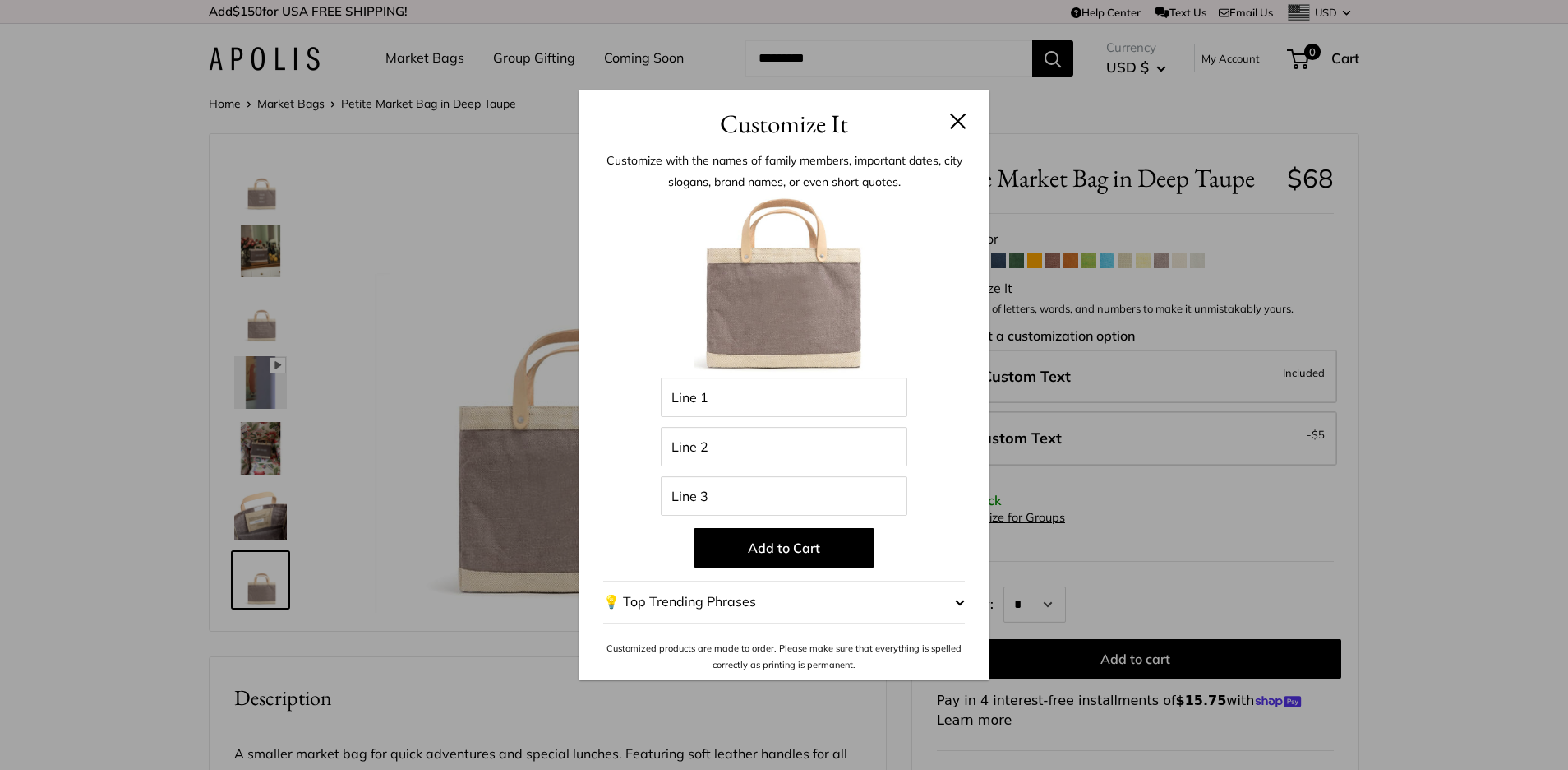
click at [900, 601] on button "💡 Top Trending Phrases" at bounding box center [783, 602] width 361 height 43
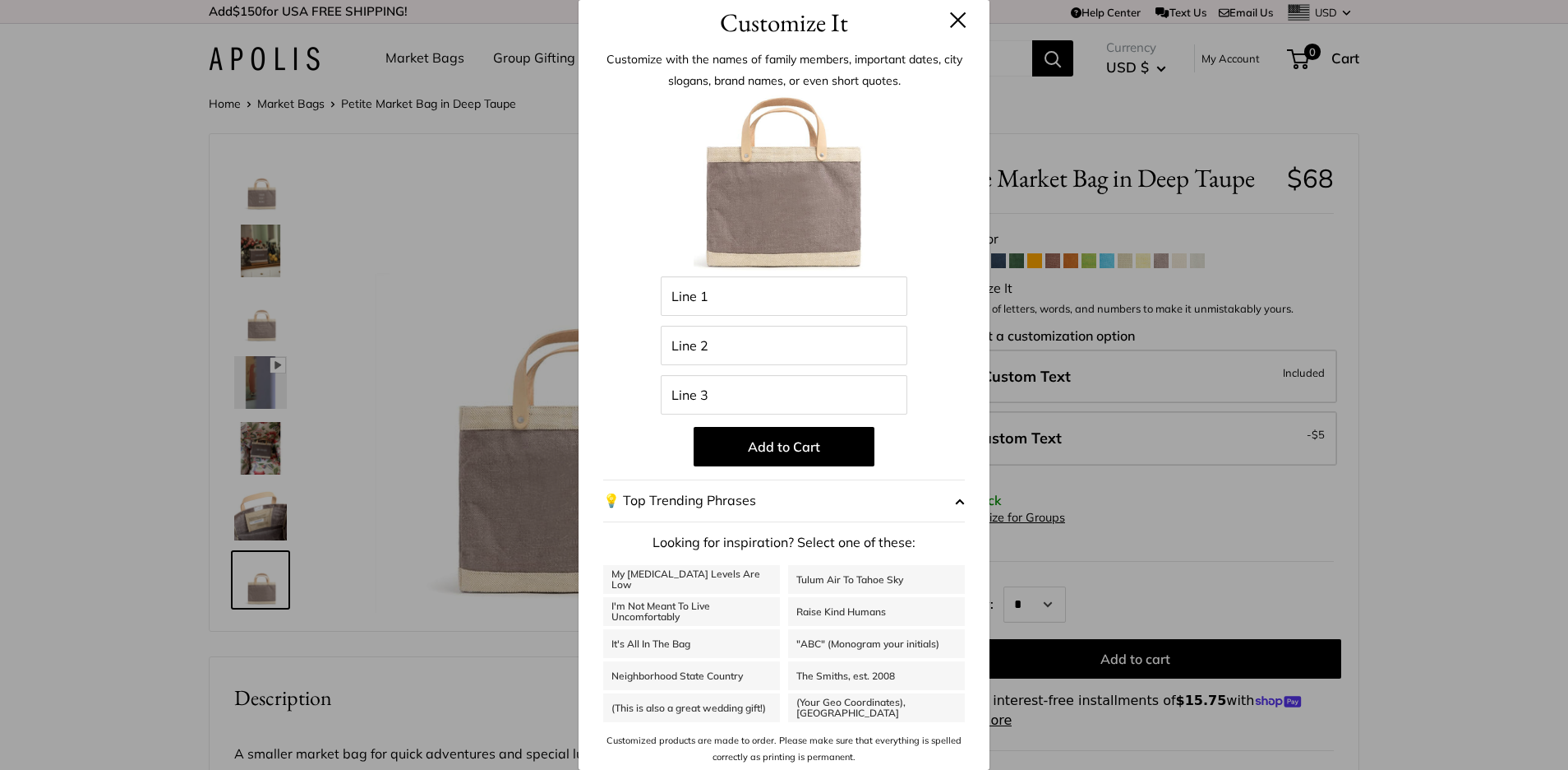
scroll to position [11, 0]
click at [888, 702] on link "(Your Geo Coordinates), [GEOGRAPHIC_DATA]" at bounding box center [877, 709] width 177 height 29
type input "********"
type input "**********"
type input "***"
